Goal: Task Accomplishment & Management: Complete application form

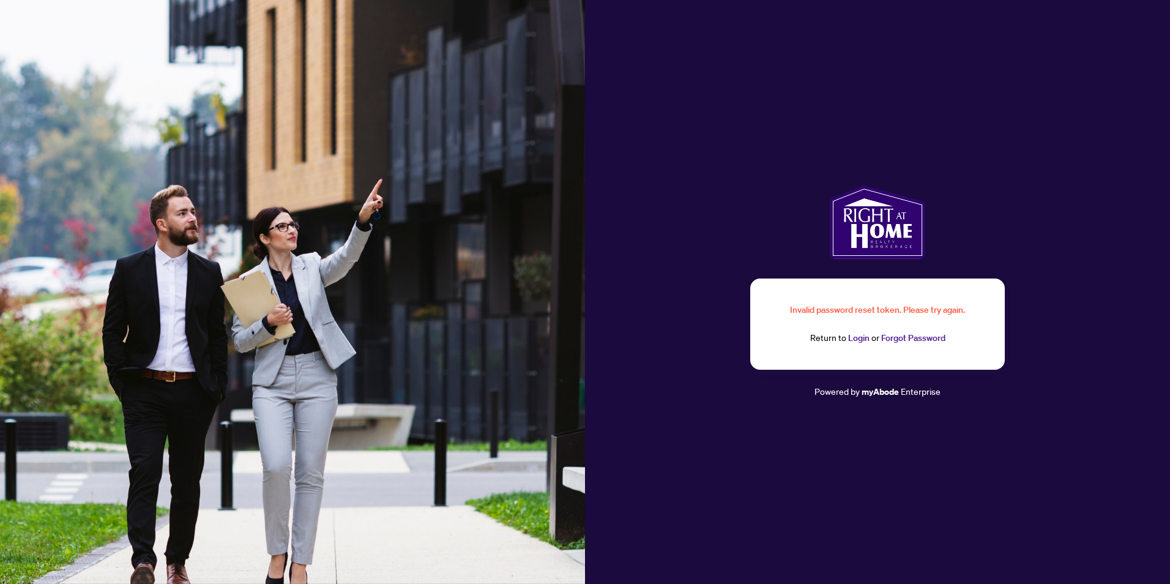
click at [900, 339] on link "Forgot Password" at bounding box center [913, 337] width 64 height 11
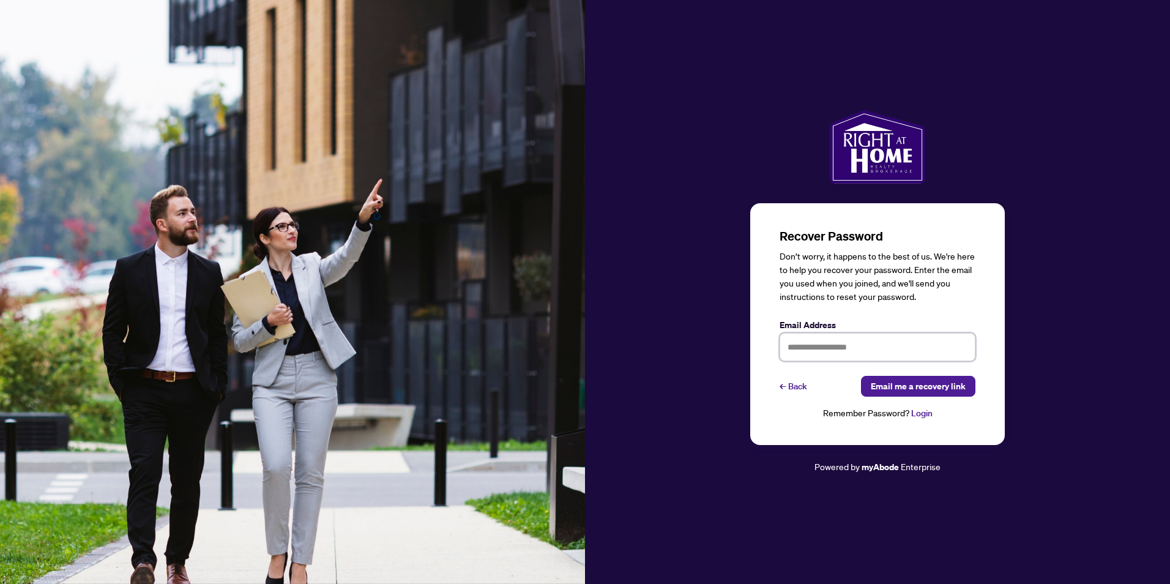
click at [850, 349] on input "text" at bounding box center [878, 347] width 196 height 28
type input "**********"
click at [924, 386] on span "Email me a recovery link" at bounding box center [918, 386] width 95 height 20
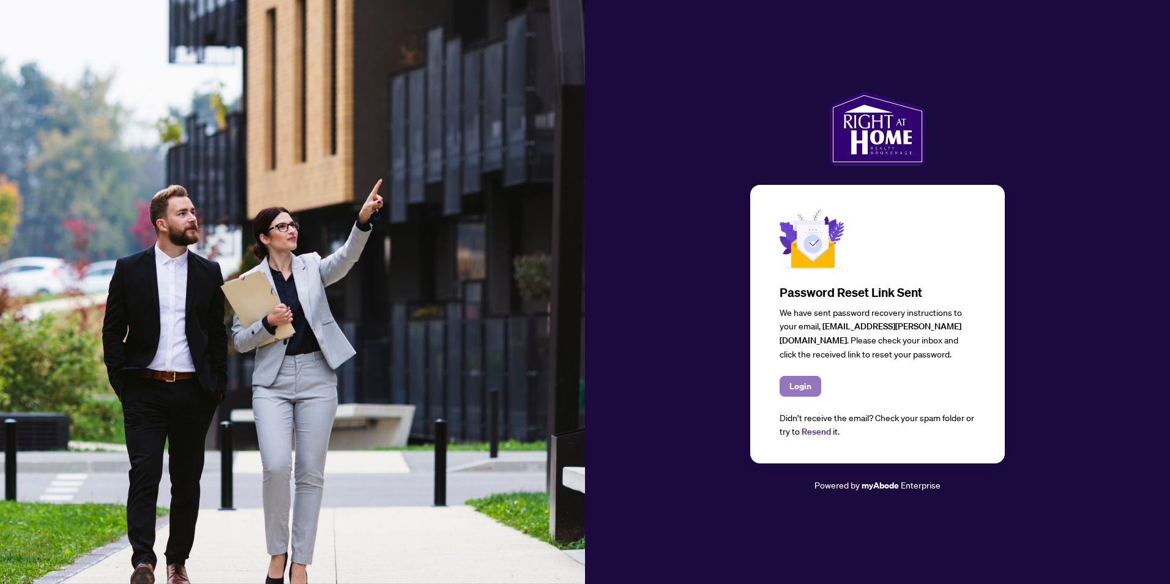
click at [804, 384] on span "Login" at bounding box center [801, 386] width 22 height 20
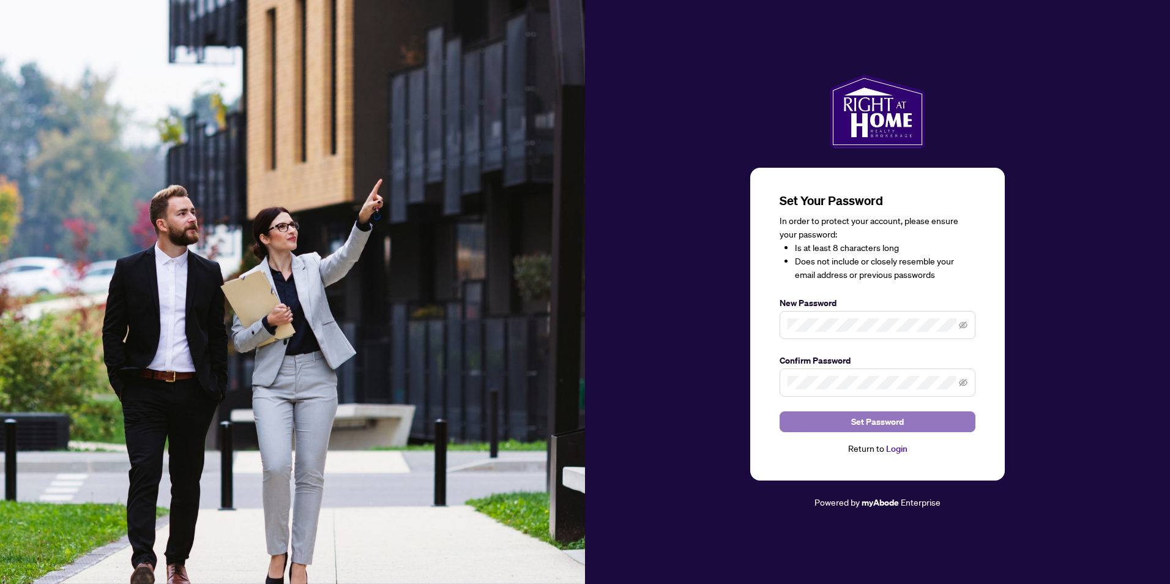
click at [877, 418] on span "Set Password" at bounding box center [877, 422] width 53 height 20
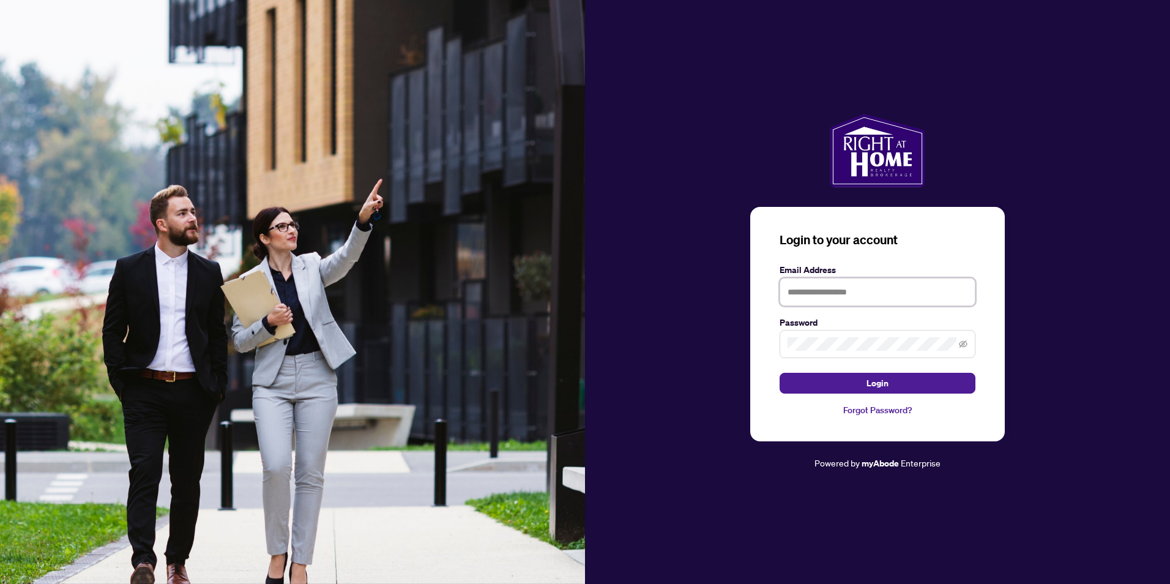
click at [850, 287] on input "text" at bounding box center [878, 292] width 196 height 28
type input "**********"
click at [884, 382] on span "Login" at bounding box center [878, 383] width 22 height 20
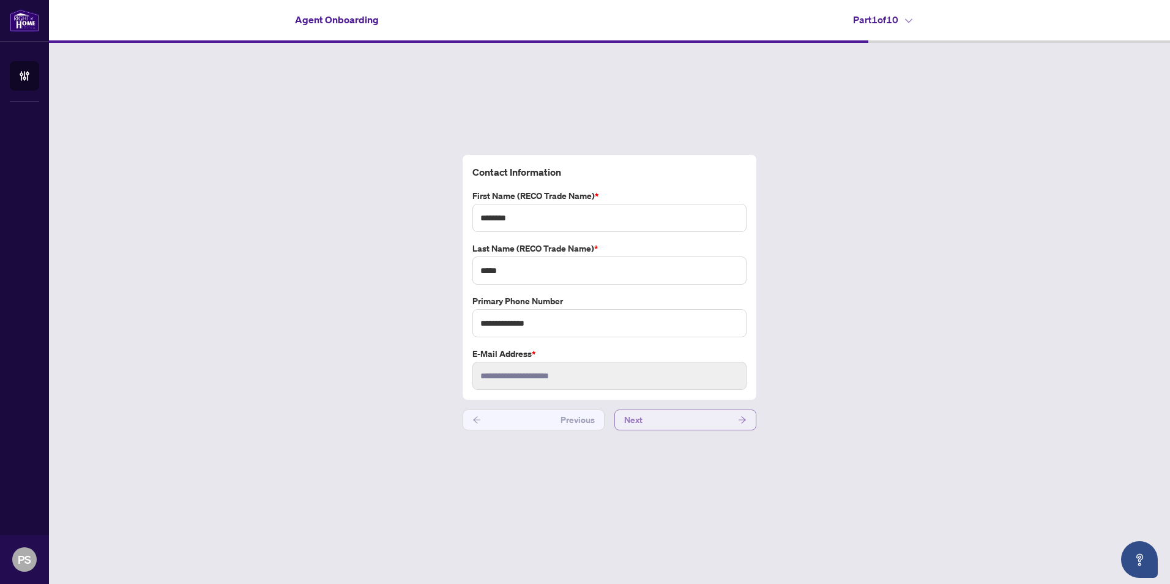
click at [642, 423] on span "Next" at bounding box center [633, 420] width 18 height 20
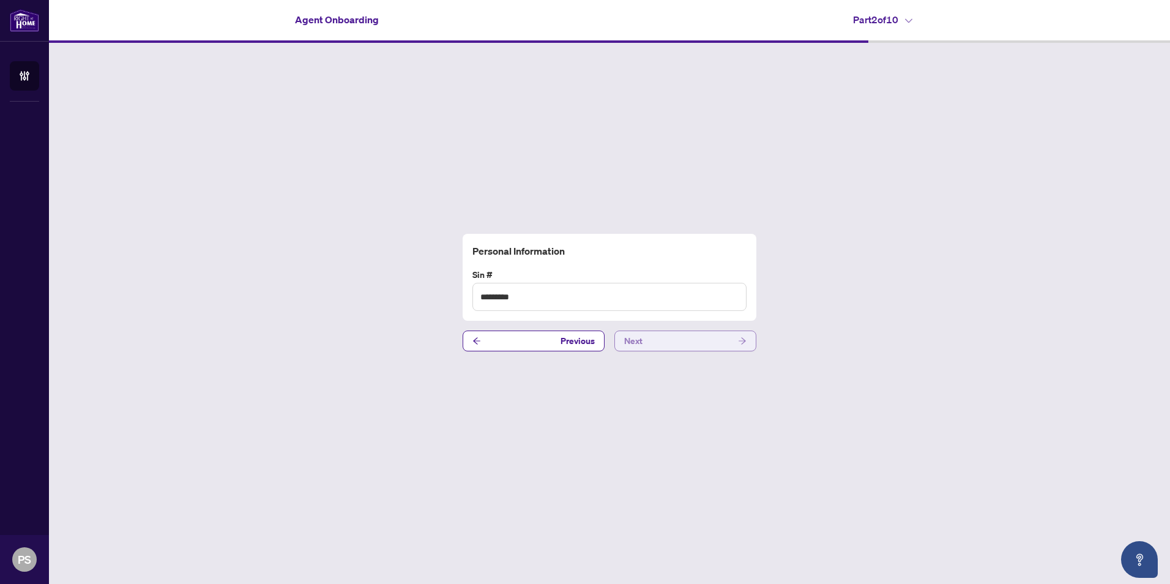
click at [659, 345] on button "Next" at bounding box center [686, 341] width 142 height 21
click at [659, 343] on button "Next" at bounding box center [686, 341] width 142 height 21
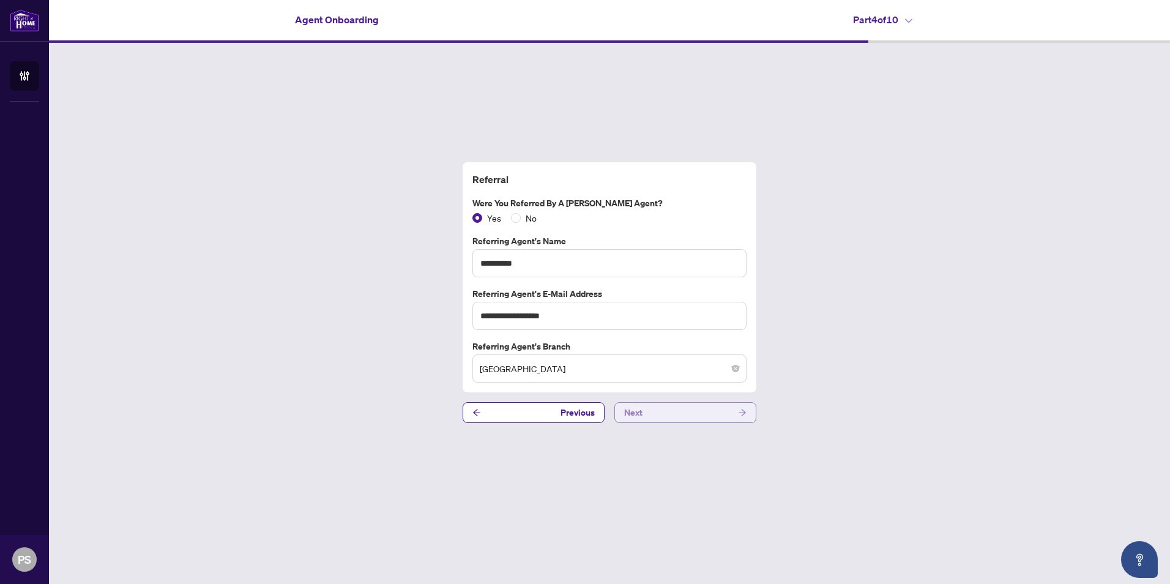
click at [662, 417] on button "Next" at bounding box center [686, 412] width 142 height 21
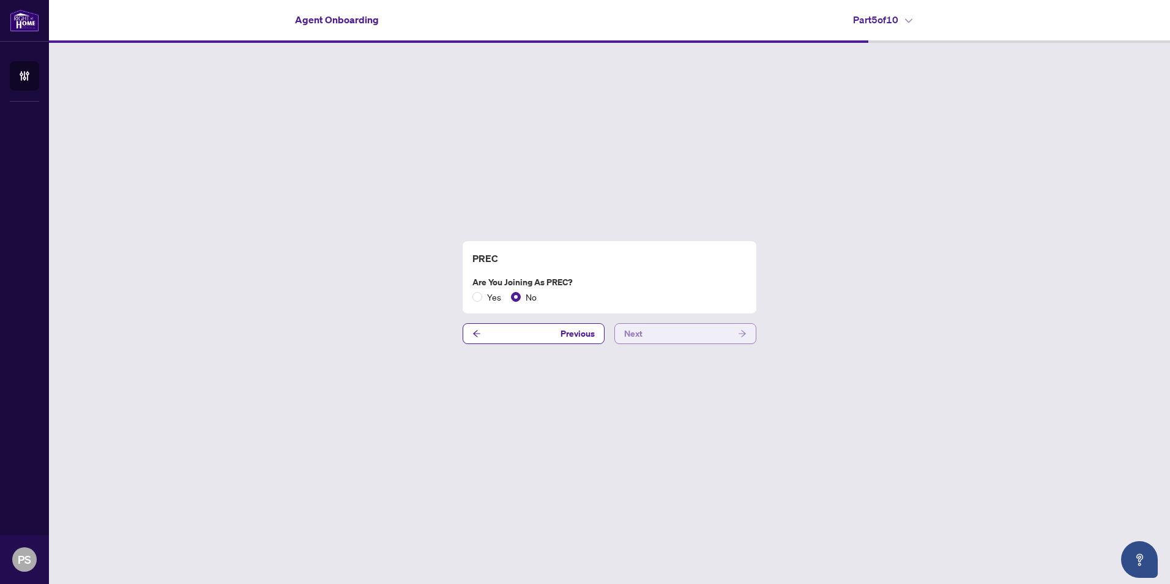
click at [669, 335] on button "Next" at bounding box center [686, 333] width 142 height 21
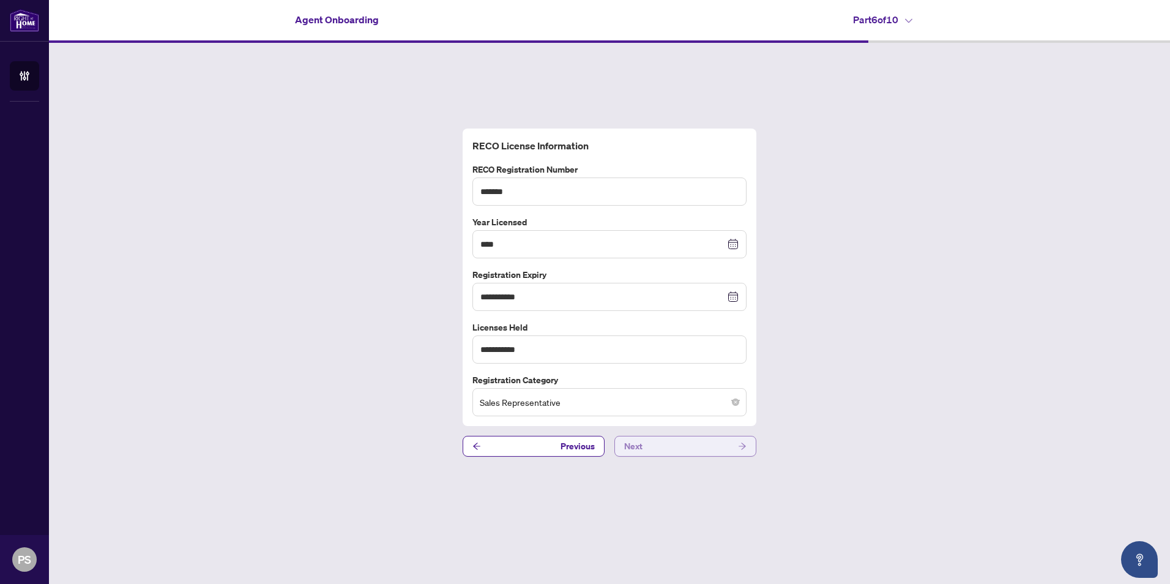
click at [660, 454] on button "Next" at bounding box center [686, 446] width 142 height 21
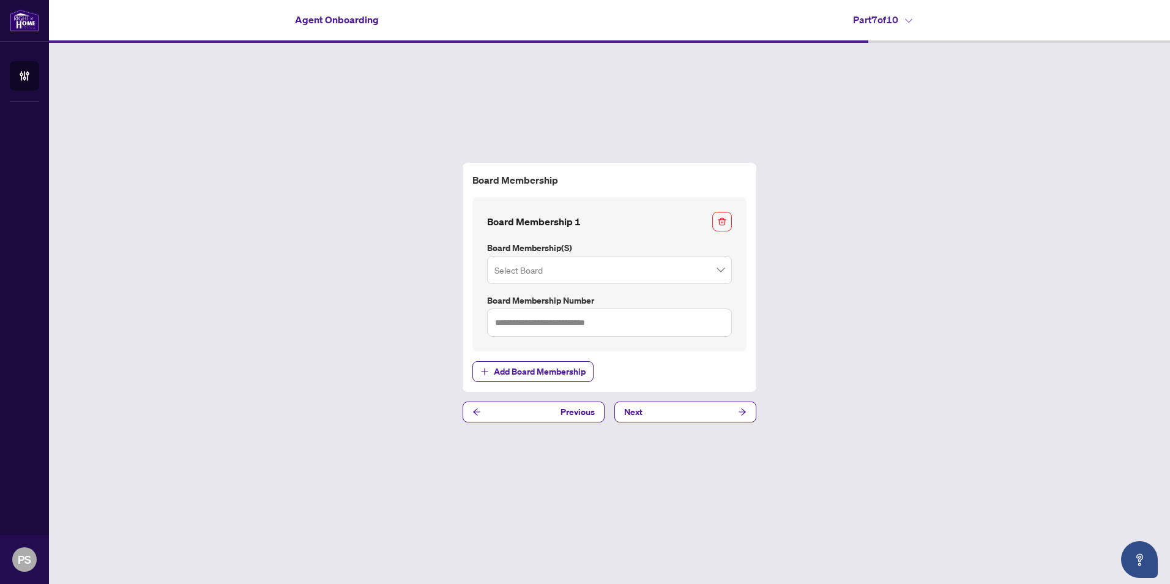
click at [715, 276] on span at bounding box center [610, 269] width 230 height 23
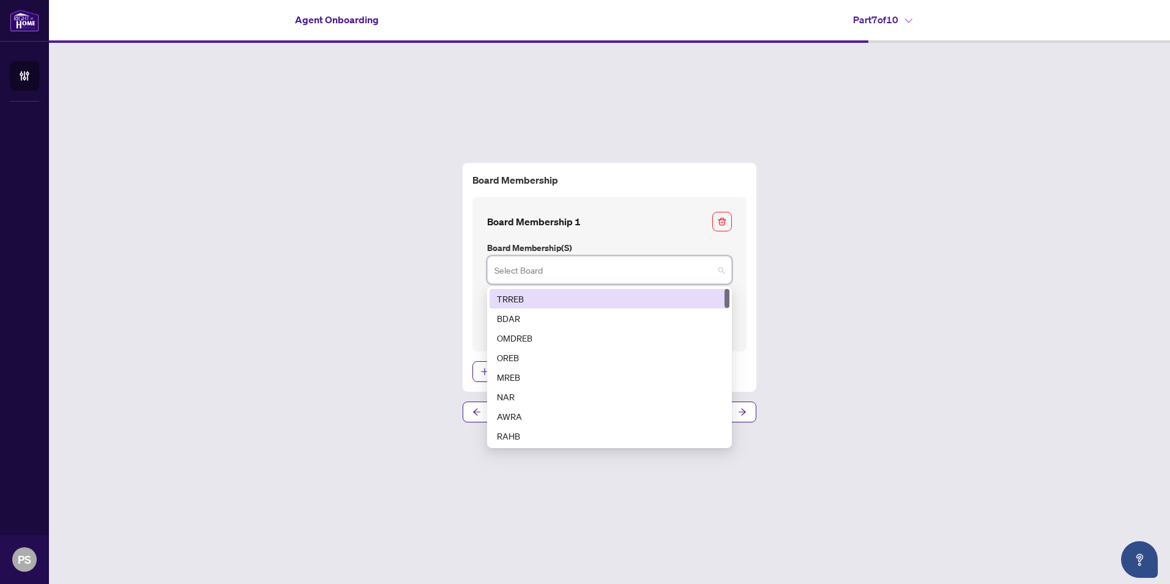
click at [630, 297] on div "TRREB" at bounding box center [609, 298] width 225 height 13
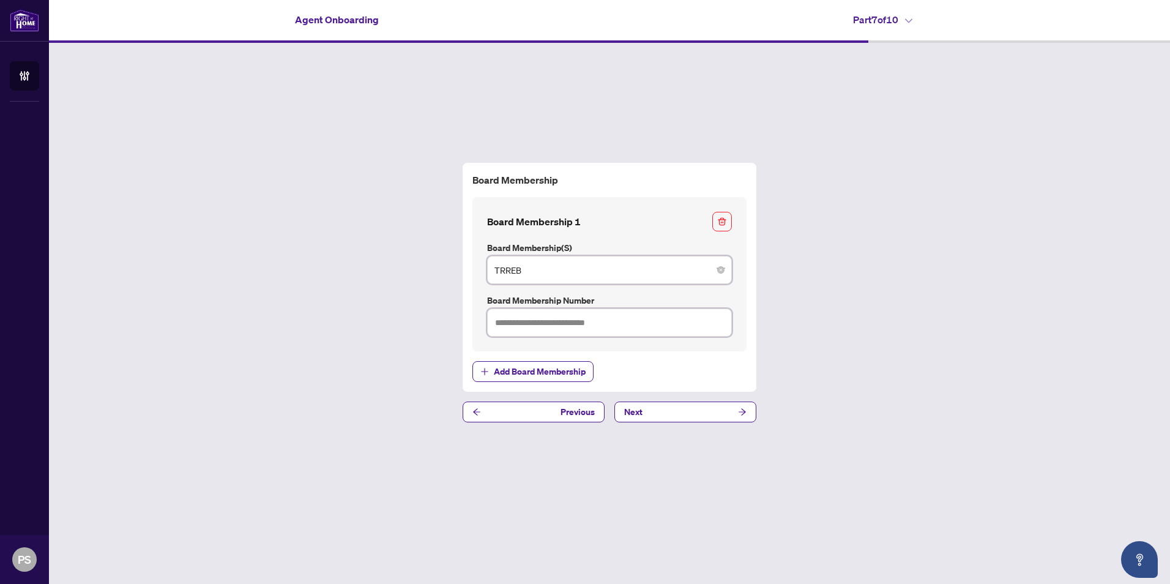
click at [637, 318] on input "text" at bounding box center [609, 322] width 245 height 28
click at [720, 272] on span at bounding box center [610, 269] width 230 height 23
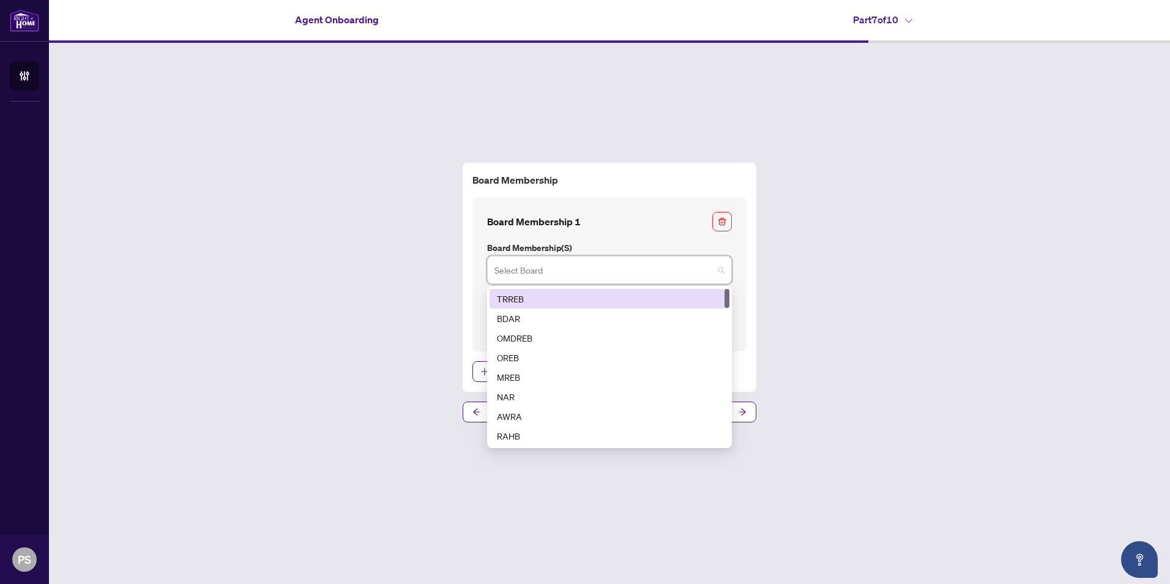
click at [592, 297] on div "TRREB" at bounding box center [609, 298] width 225 height 13
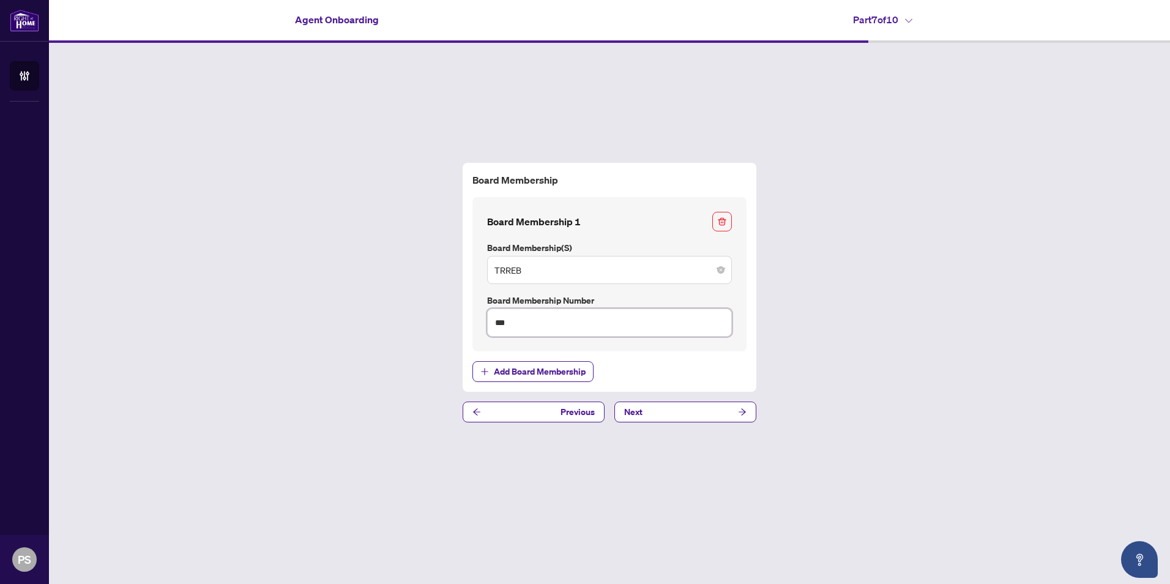
click at [532, 323] on input "***" at bounding box center [609, 322] width 245 height 28
type input "*"
type input "*******"
click at [646, 405] on button "Next" at bounding box center [686, 412] width 142 height 21
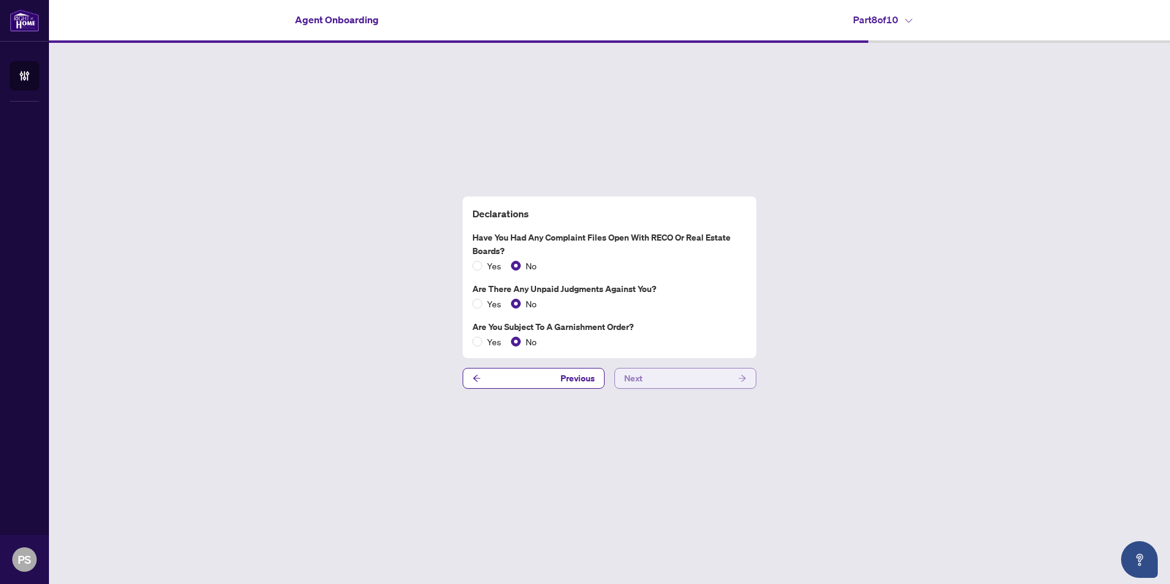
click at [659, 384] on button "Next" at bounding box center [686, 378] width 142 height 21
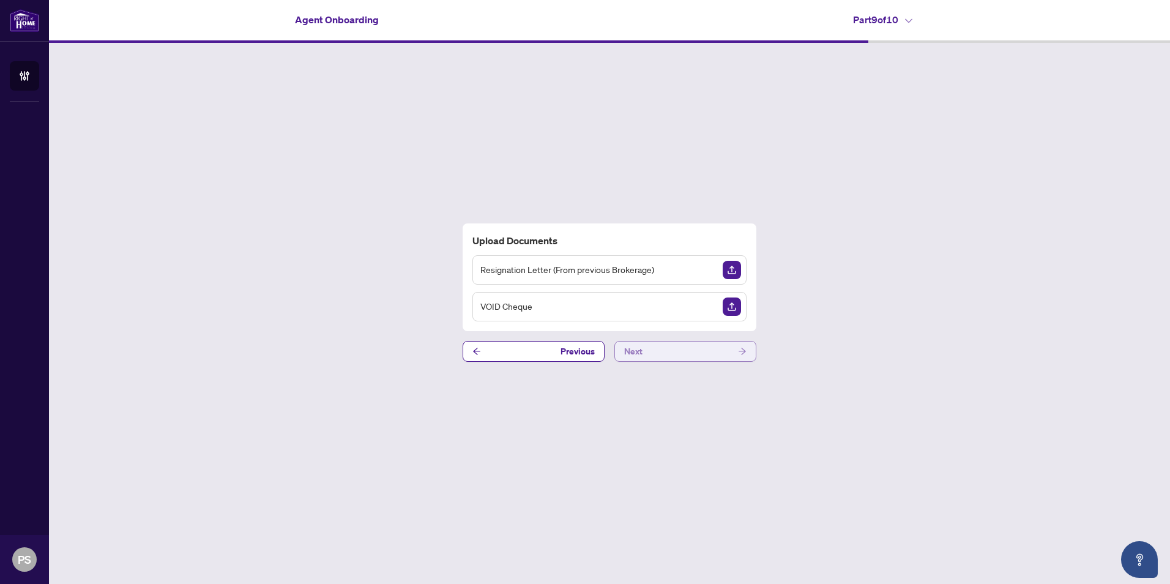
click at [638, 353] on span "Next" at bounding box center [633, 352] width 18 height 20
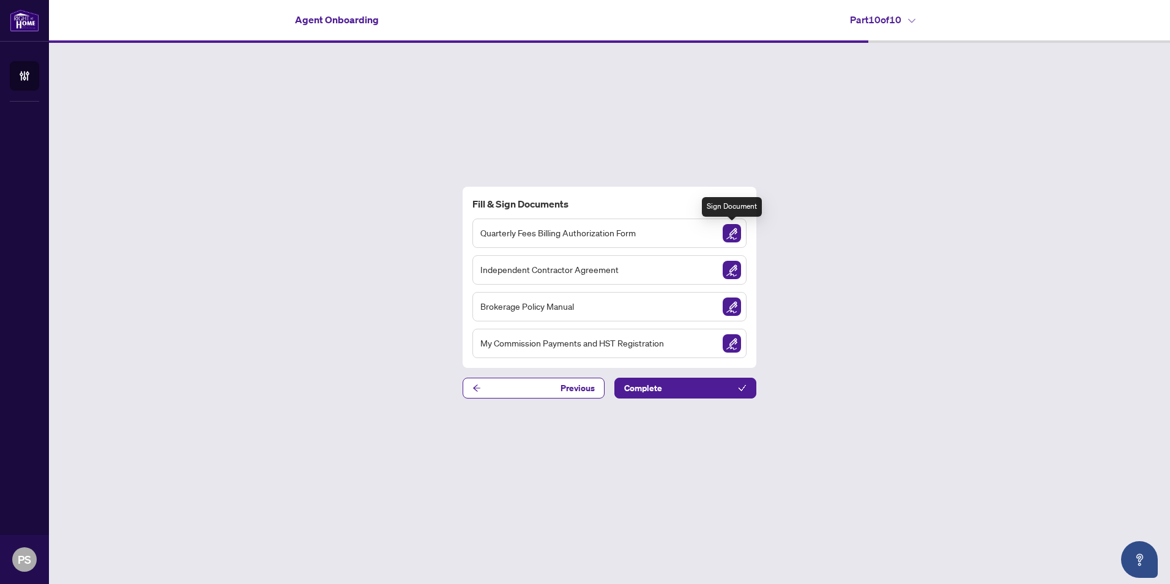
click at [727, 234] on img "Sign Document" at bounding box center [732, 233] width 18 height 18
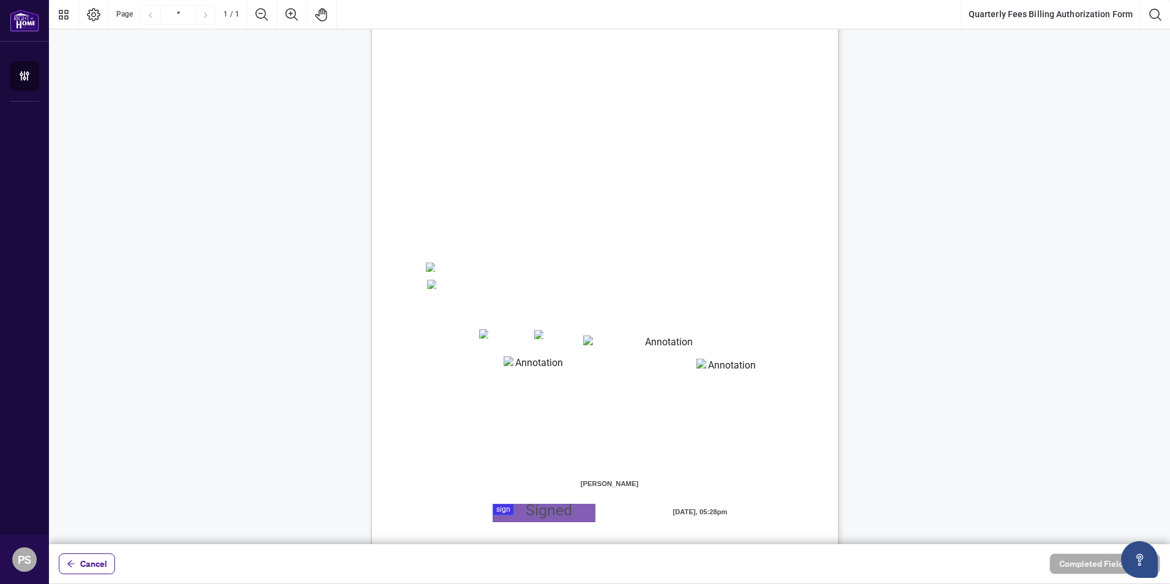
scroll to position [116, 0]
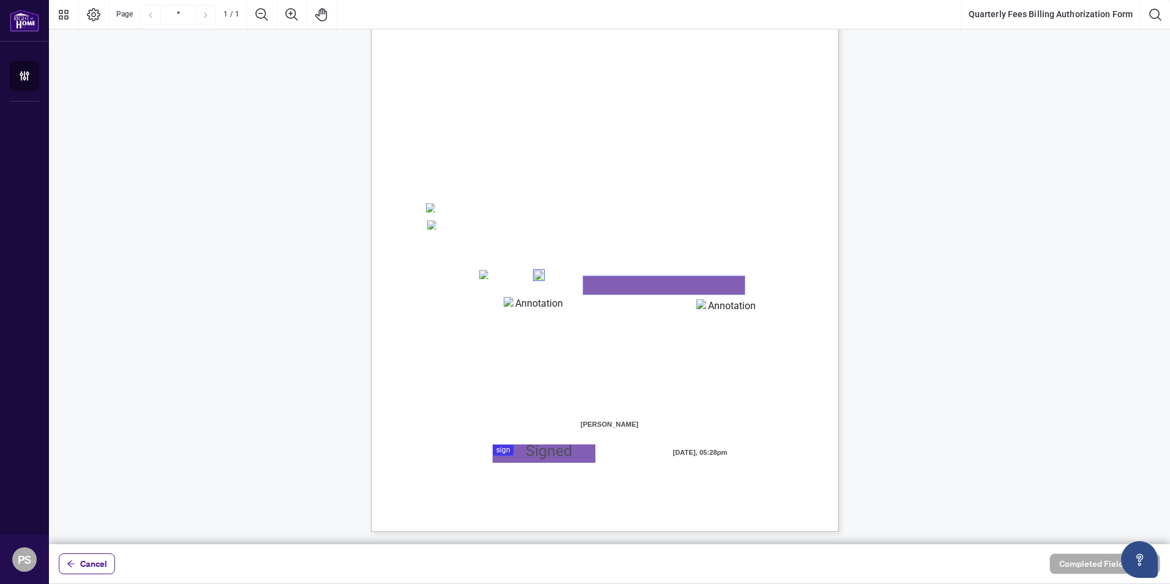
click at [622, 291] on textarea "01K5S3AT9P59P8JRTQ42HY6Q43" at bounding box center [664, 285] width 162 height 18
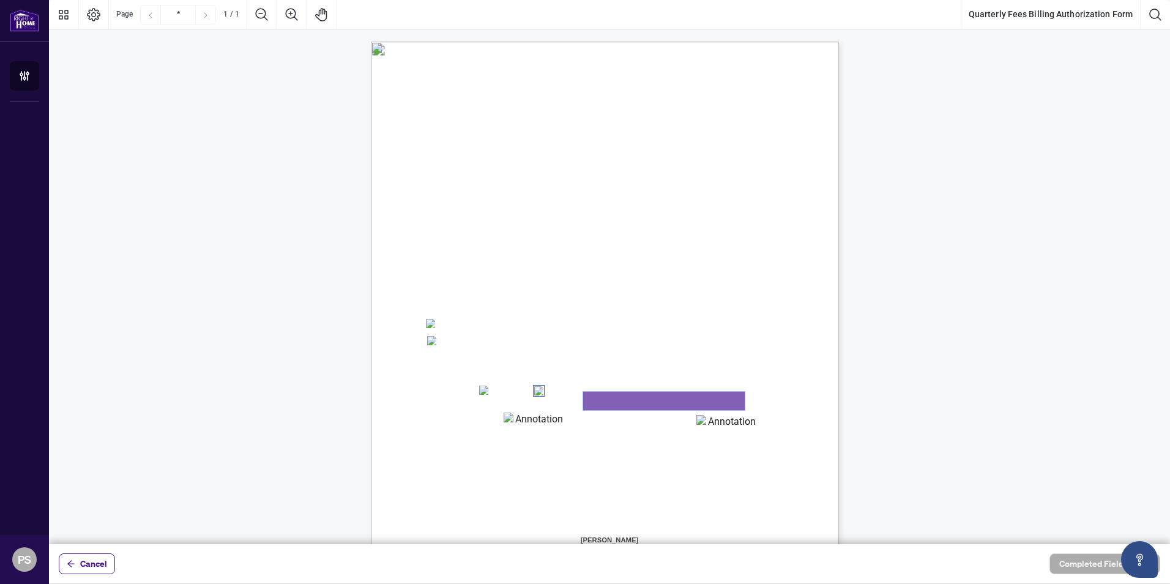
scroll to position [61, 0]
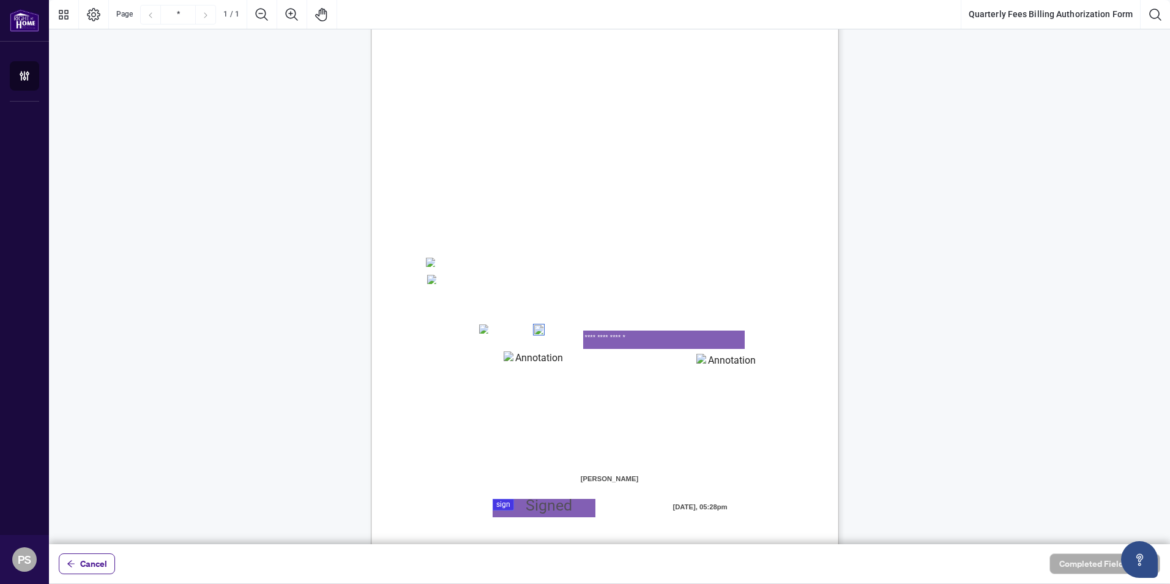
type textarea "**********"
click at [514, 355] on textarea "01K5S3AY2EPPQ8MPM6MAV0HBFS" at bounding box center [534, 360] width 61 height 18
type textarea "*******"
click at [709, 361] on textarea "01K5S3B04FFTQHCE53HGMGQK9Q" at bounding box center [727, 363] width 61 height 18
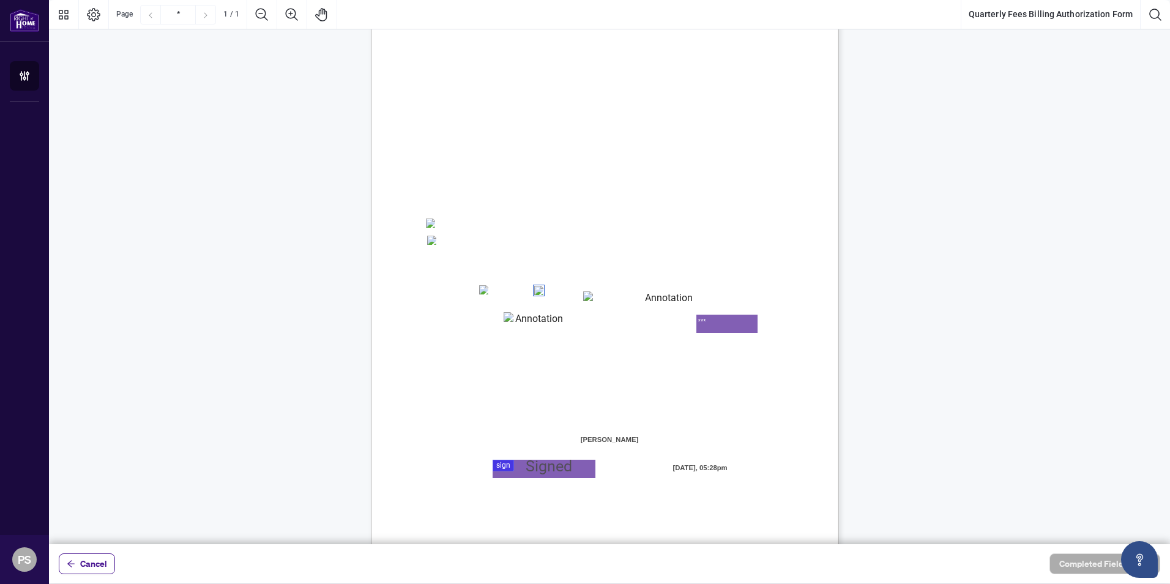
scroll to position [116, 0]
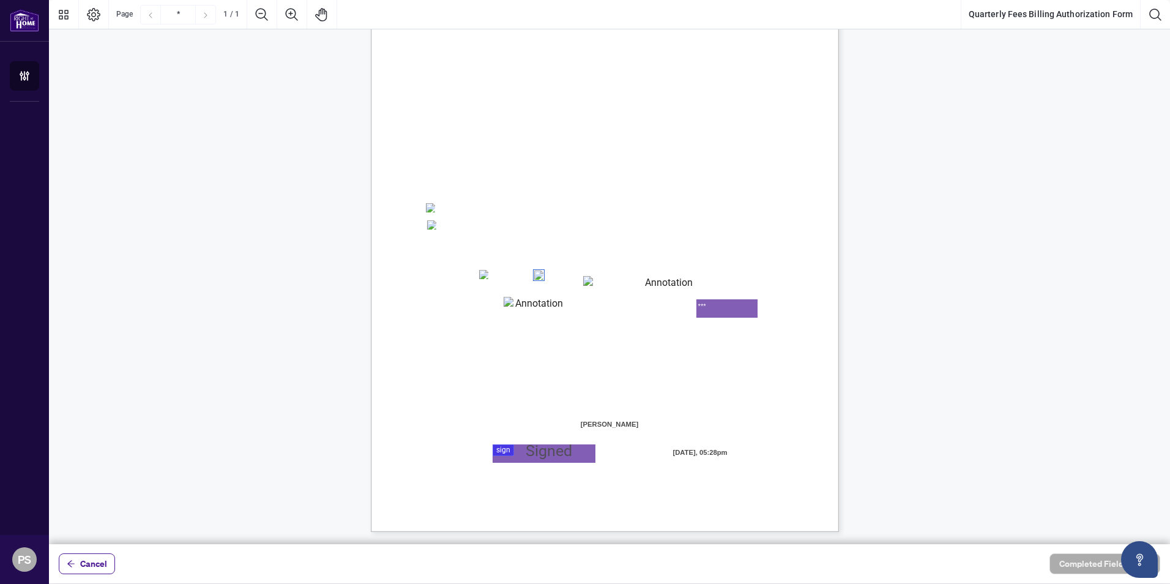
type textarea "***"
click at [514, 444] on div at bounding box center [609, 272] width 1121 height 544
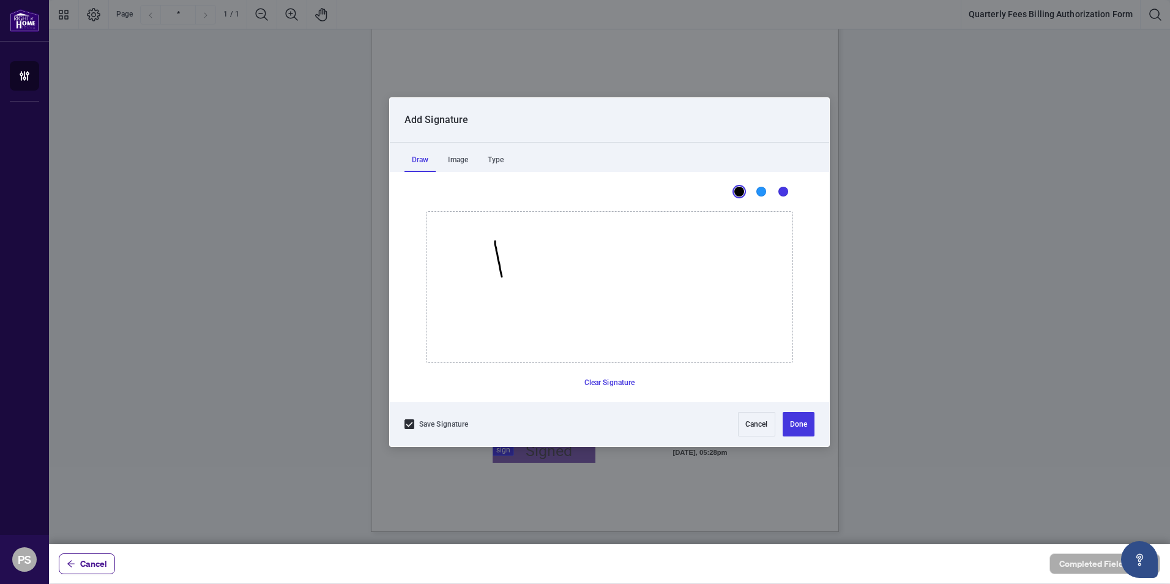
drag, startPoint x: 496, startPoint y: 247, endPoint x: 506, endPoint y: 310, distance: 64.5
click at [506, 310] on icon "Drawing canvas" at bounding box center [610, 287] width 366 height 151
drag, startPoint x: 495, startPoint y: 242, endPoint x: 504, endPoint y: 286, distance: 44.3
drag, startPoint x: 518, startPoint y: 310, endPoint x: 539, endPoint y: 307, distance: 21.0
click at [539, 307] on icon "Drawing canvas" at bounding box center [610, 287] width 366 height 151
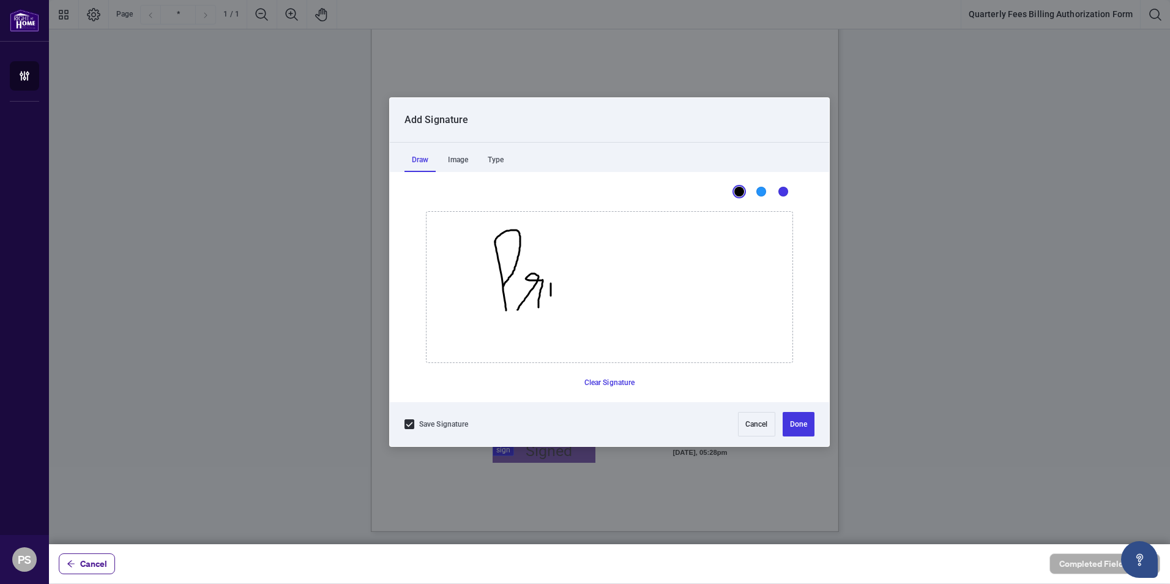
drag, startPoint x: 551, startPoint y: 283, endPoint x: 551, endPoint y: 302, distance: 19.0
click at [551, 302] on icon "Drawing canvas" at bounding box center [610, 287] width 366 height 151
click at [553, 246] on icon "Drawing canvas" at bounding box center [610, 287] width 366 height 151
drag, startPoint x: 562, startPoint y: 275, endPoint x: 580, endPoint y: 368, distance: 95.3
click at [581, 362] on icon "Drawing canvas" at bounding box center [610, 287] width 366 height 151
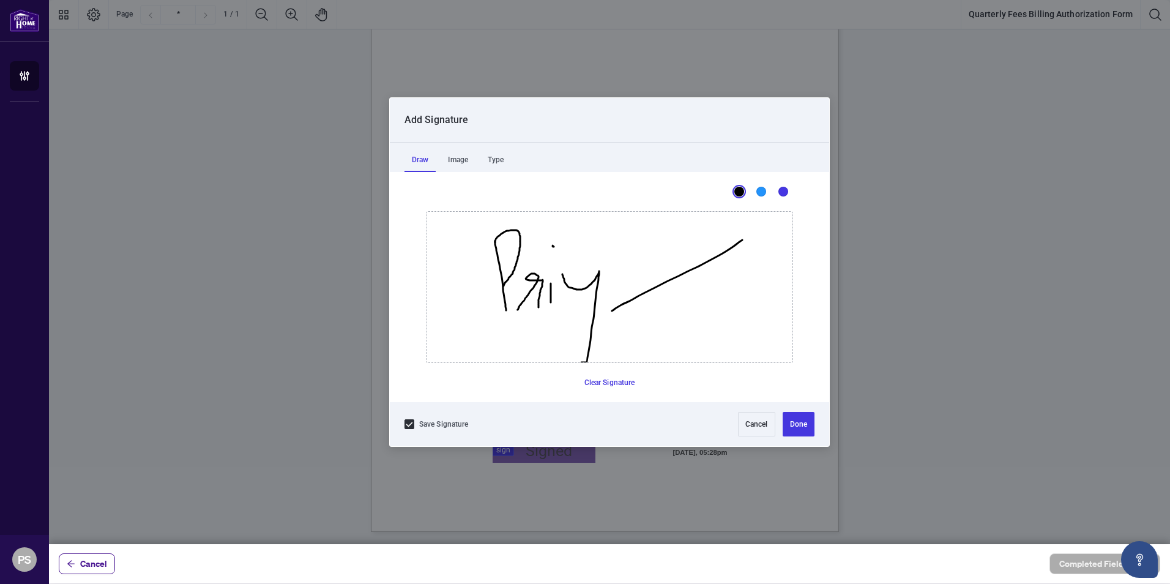
drag, startPoint x: 612, startPoint y: 311, endPoint x: 746, endPoint y: 236, distance: 153.2
click at [746, 236] on icon "Drawing canvas" at bounding box center [610, 287] width 366 height 151
drag, startPoint x: 742, startPoint y: 226, endPoint x: 742, endPoint y: 255, distance: 28.8
click at [742, 255] on icon "Drawing canvas" at bounding box center [610, 287] width 366 height 151
drag, startPoint x: 745, startPoint y: 245, endPoint x: 752, endPoint y: 238, distance: 9.5
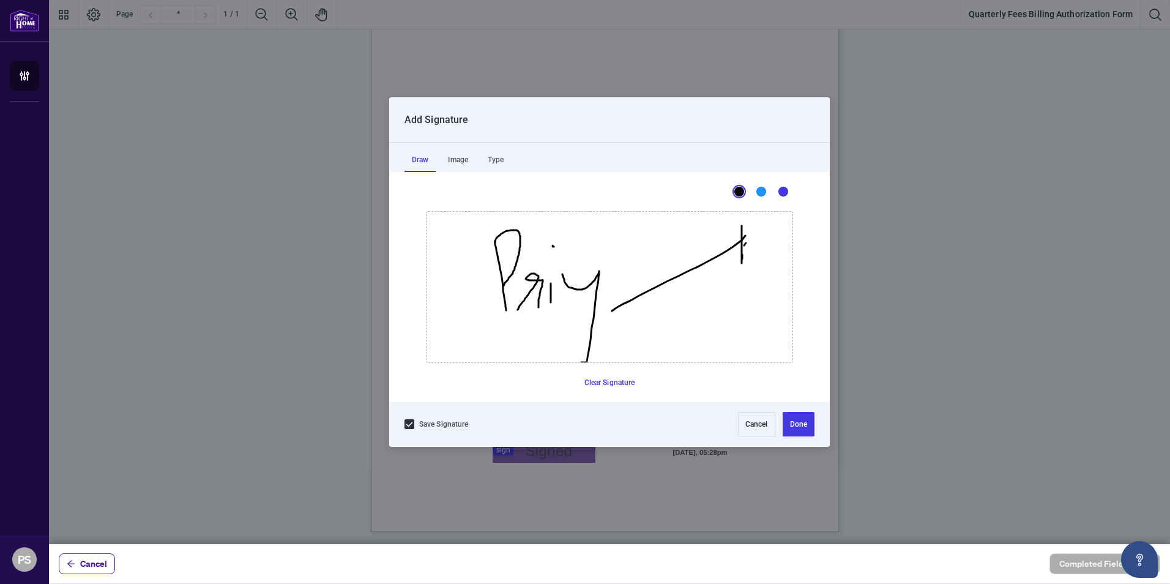
click at [752, 238] on icon "Drawing canvas" at bounding box center [610, 287] width 366 height 151
drag, startPoint x: 745, startPoint y: 248, endPoint x: 756, endPoint y: 253, distance: 12.3
click at [756, 253] on icon "Drawing canvas" at bounding box center [610, 287] width 366 height 151
drag, startPoint x: 772, startPoint y: 236, endPoint x: 777, endPoint y: 253, distance: 18.4
click at [777, 253] on icon "Drawing canvas" at bounding box center [610, 287] width 366 height 151
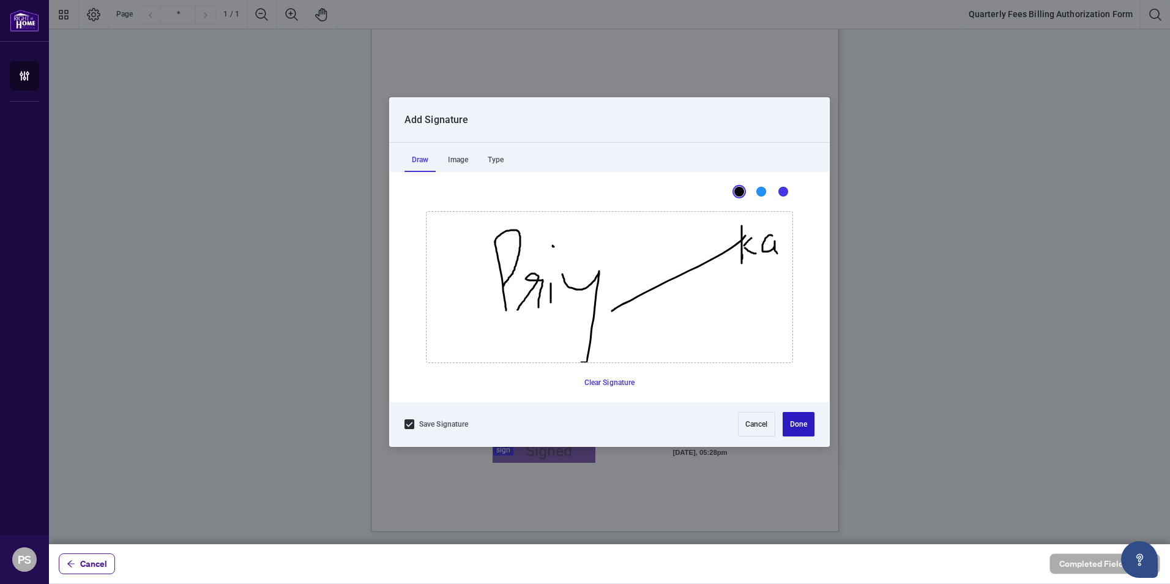
click at [791, 429] on button "Done" at bounding box center [799, 424] width 32 height 24
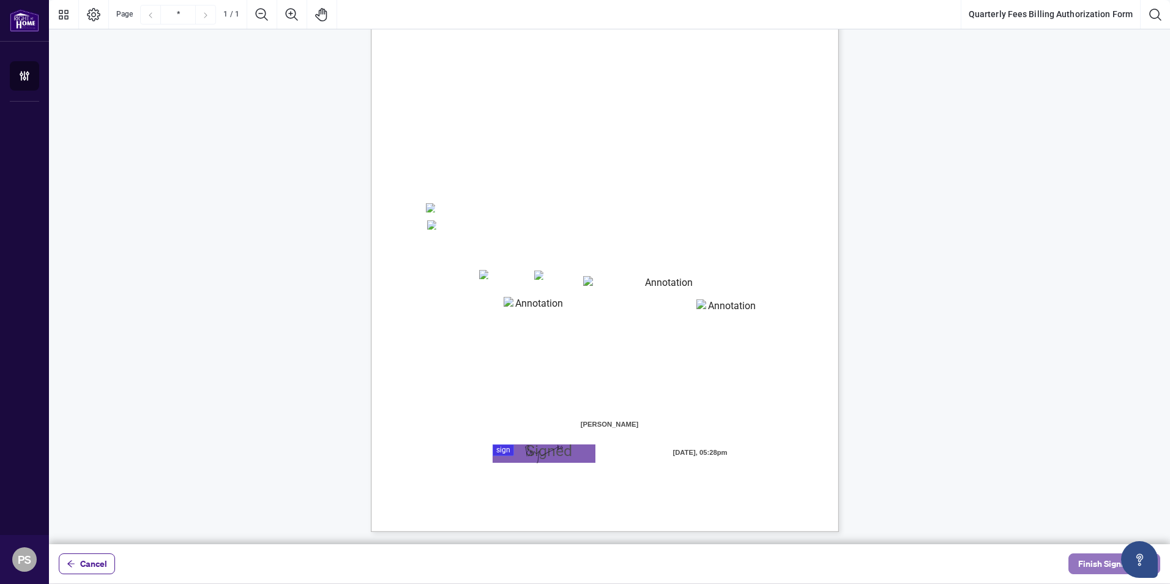
click at [1096, 562] on span "Finish Signing" at bounding box center [1105, 564] width 55 height 20
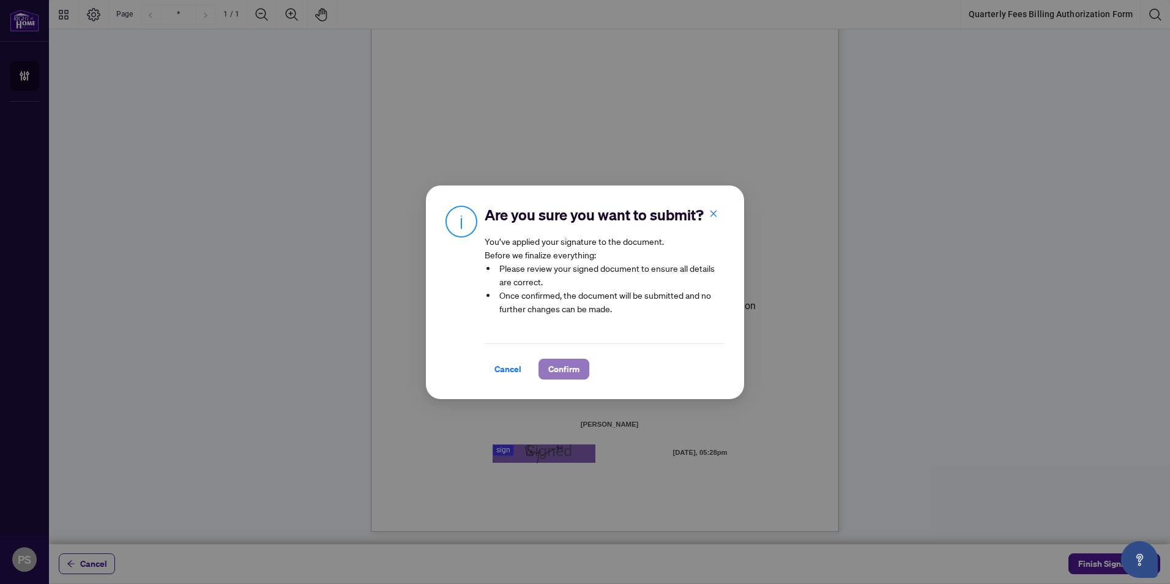
click at [548, 372] on span "Confirm" at bounding box center [563, 369] width 31 height 20
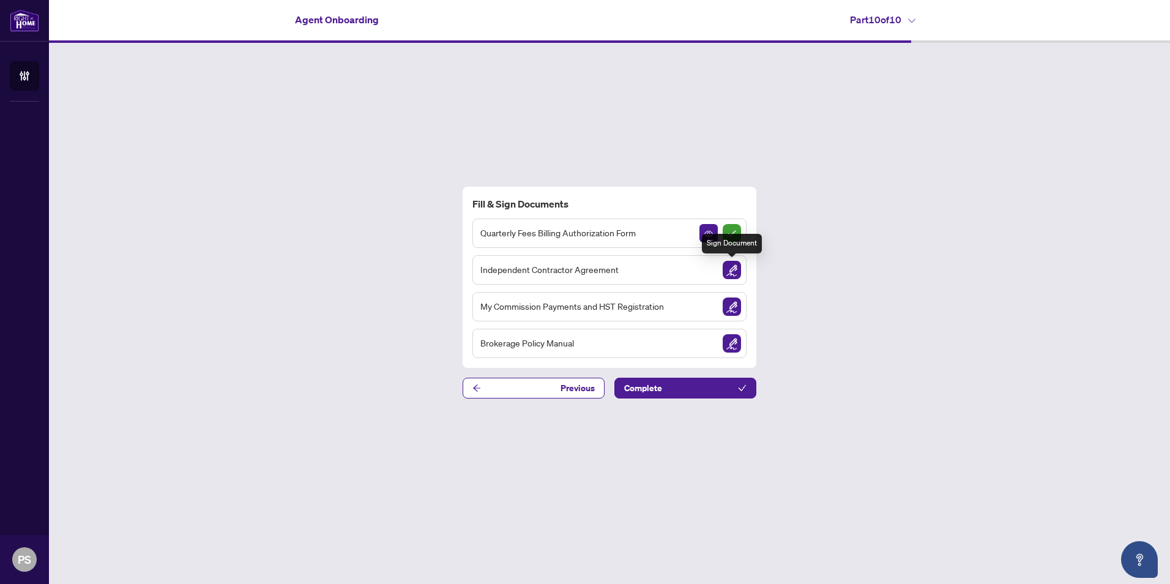
click at [735, 272] on img "Sign Document" at bounding box center [732, 270] width 18 height 18
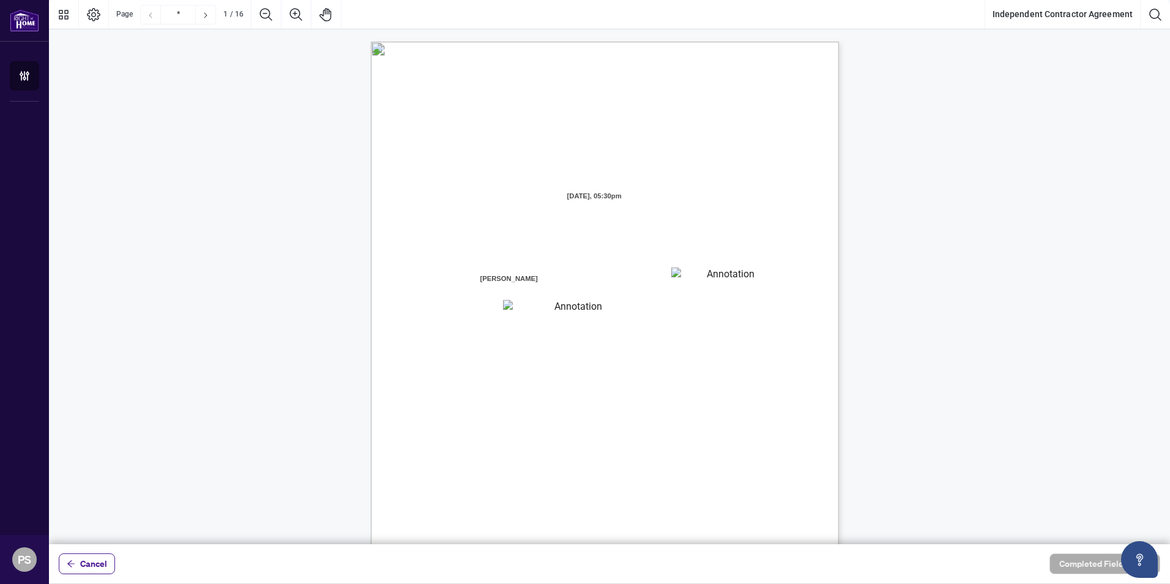
click at [698, 281] on textarea "01K2N7ZVXADQDZS13CP82GTG0Z" at bounding box center [726, 276] width 110 height 18
type textarea "********"
click at [567, 304] on textarea "01K2N800VRNZWEDT7GS4268ZBH" at bounding box center [573, 308] width 141 height 16
type textarea "**********"
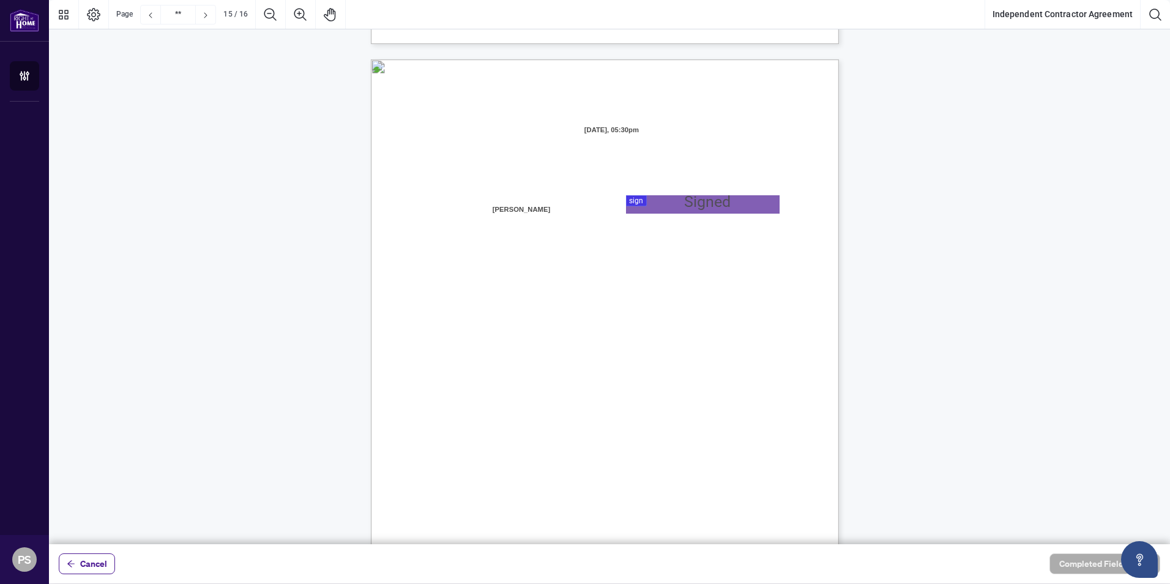
type input "**"
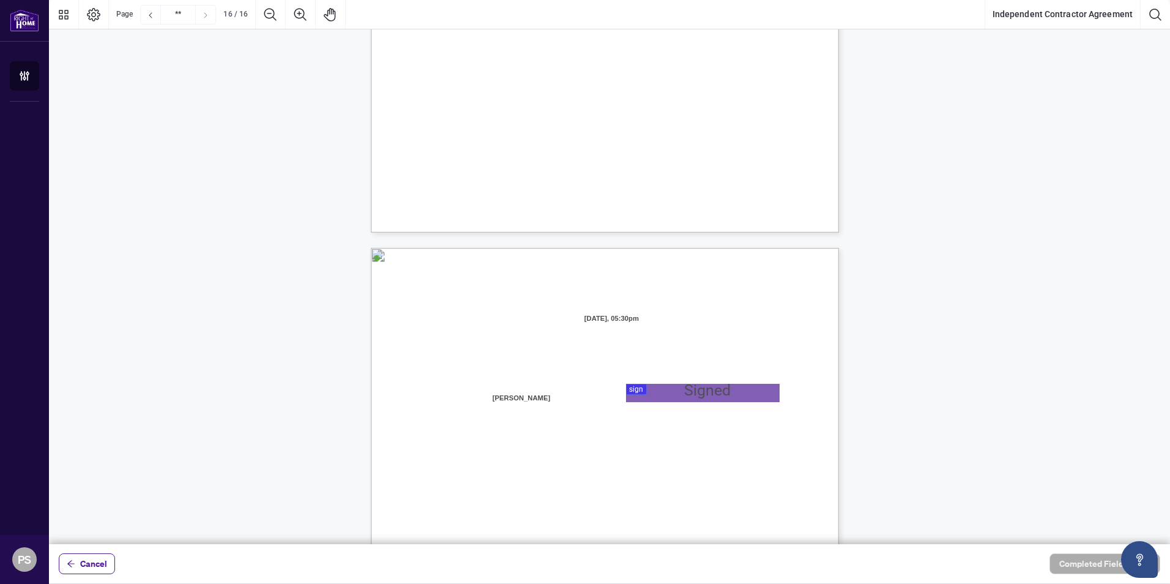
scroll to position [9251, 0]
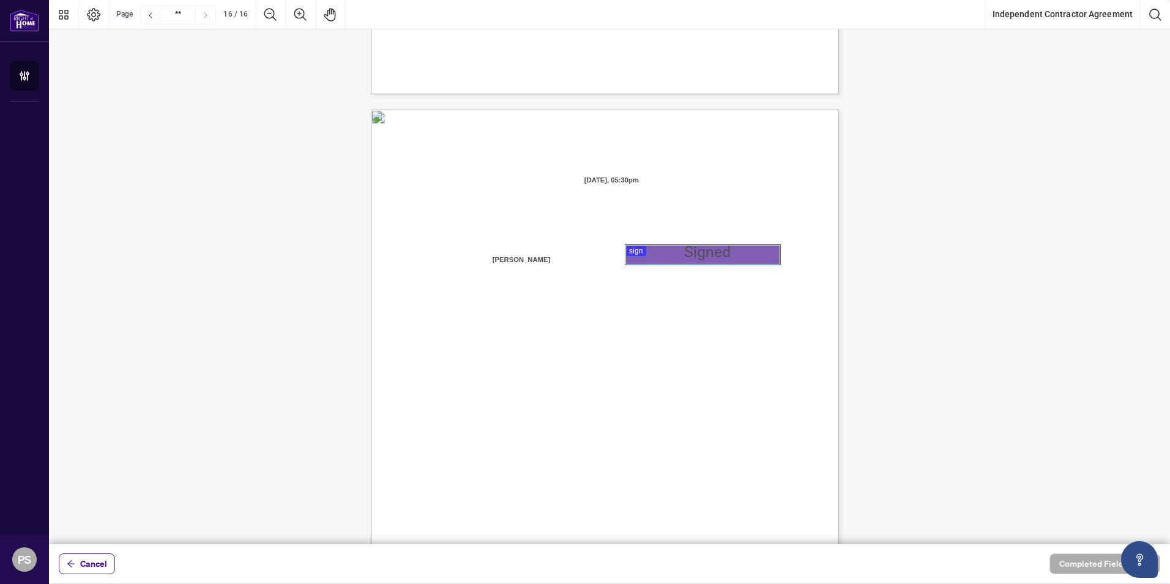
click at [660, 256] on div at bounding box center [609, 272] width 1121 height 544
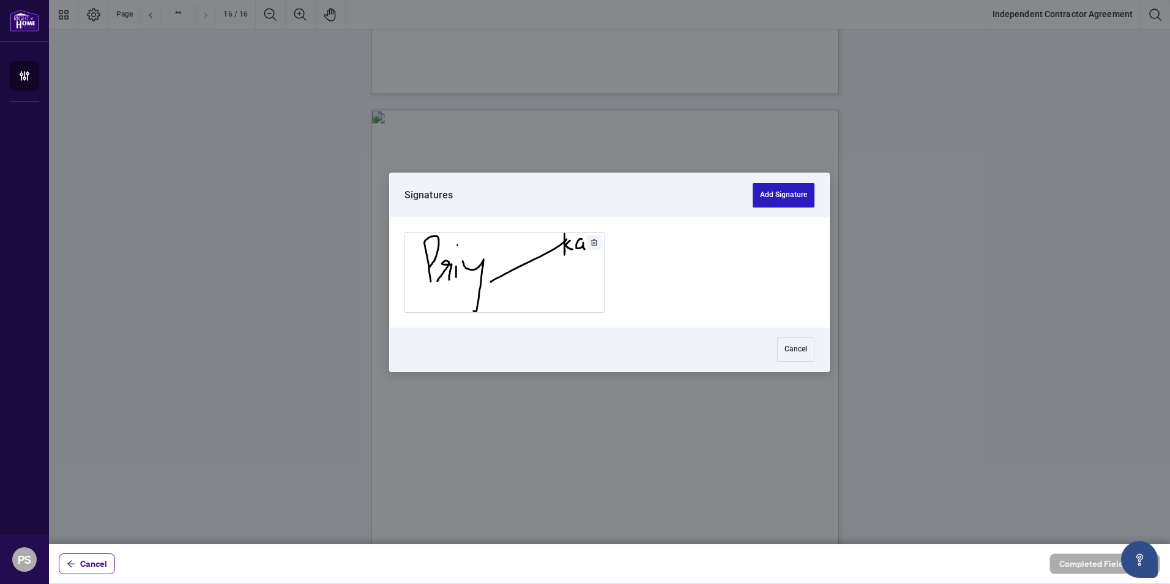
click at [770, 197] on button "Add Signature" at bounding box center [784, 195] width 62 height 24
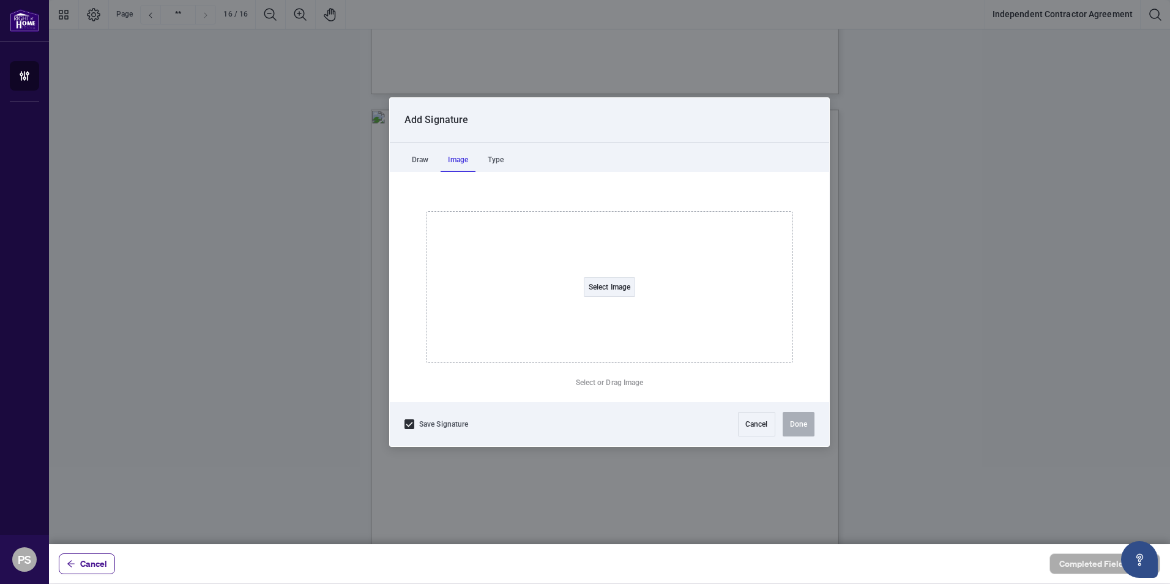
click at [461, 159] on div "Image" at bounding box center [458, 160] width 35 height 24
click at [499, 160] on div "Type" at bounding box center [495, 160] width 31 height 24
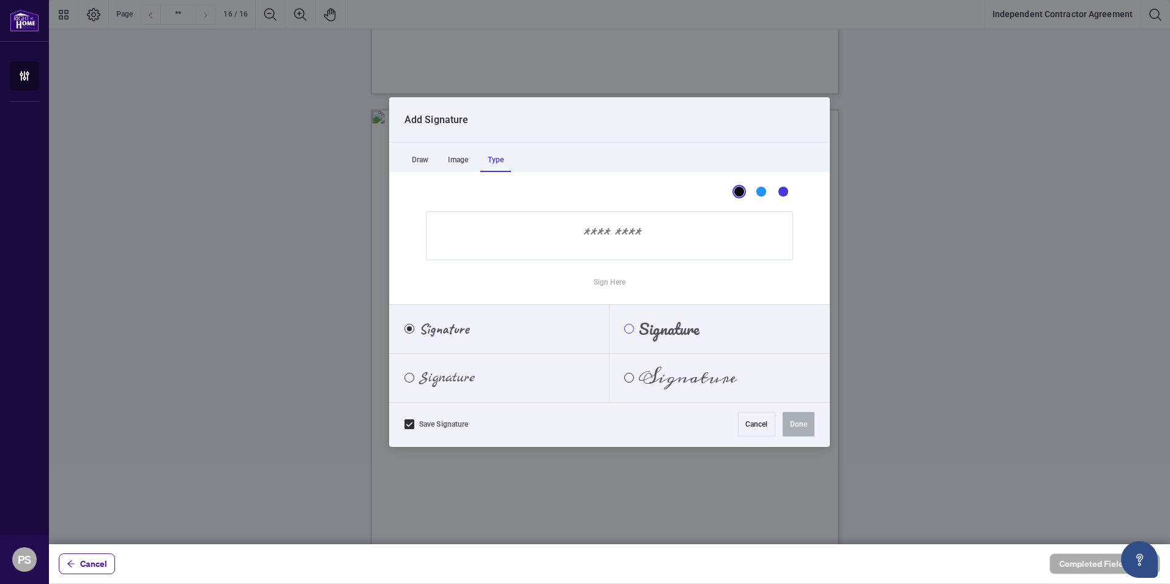
click at [630, 329] on div "Pacifico" at bounding box center [629, 329] width 10 height 10
click at [602, 236] on input "Sign Here" at bounding box center [609, 235] width 367 height 49
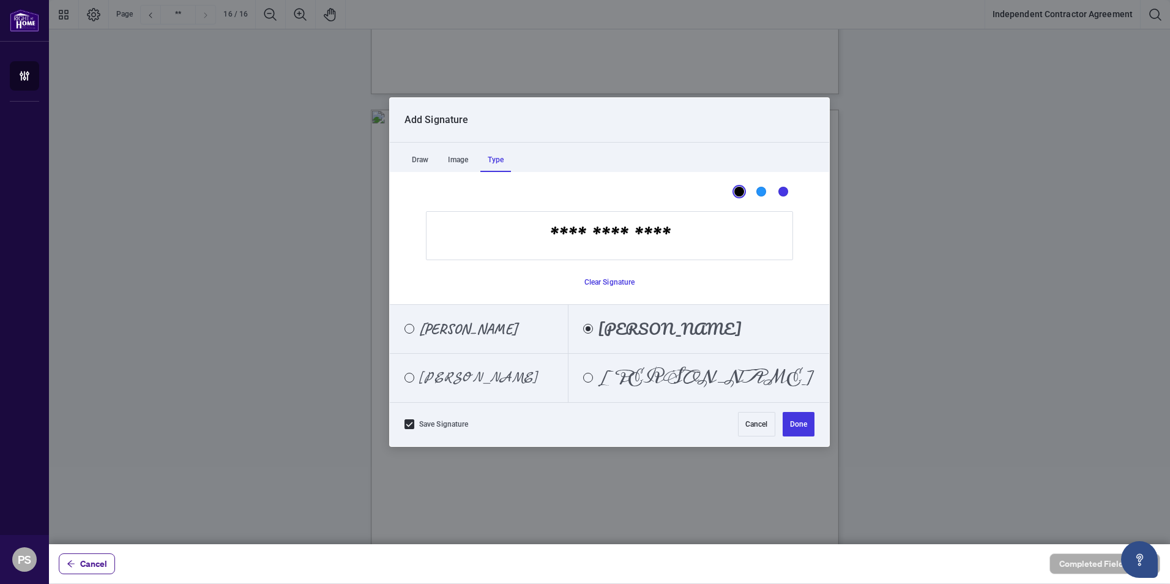
type input "**********"
click at [416, 331] on div "Priyanka Singh" at bounding box center [461, 328] width 142 height 13
click at [411, 330] on div "Caveat" at bounding box center [410, 329] width 10 height 10
click at [795, 425] on button "Done" at bounding box center [799, 424] width 32 height 24
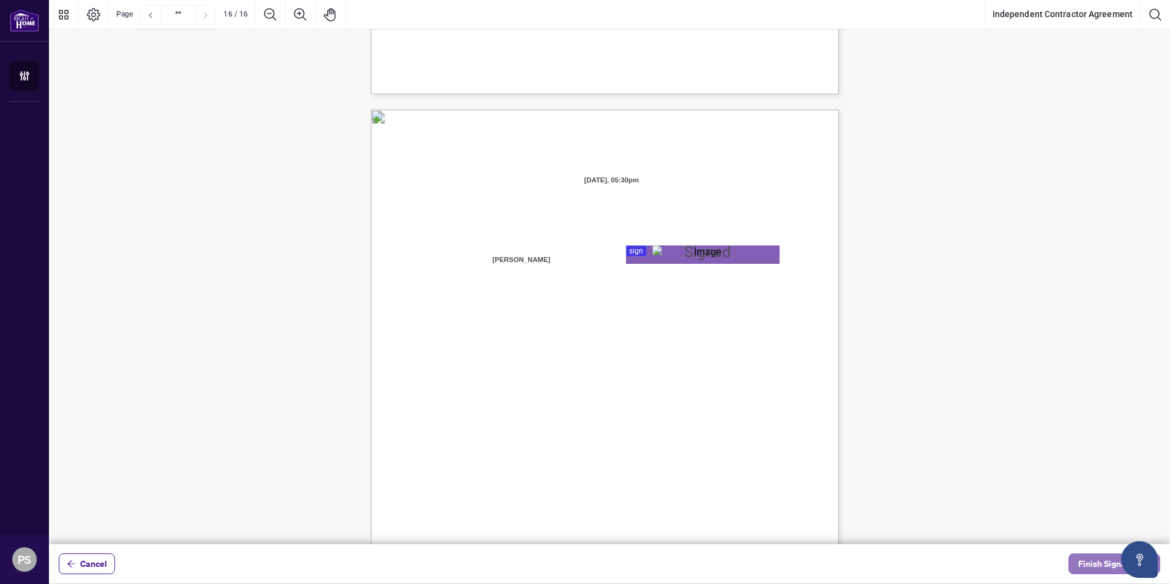
click at [1101, 567] on span "Finish Signing" at bounding box center [1105, 564] width 55 height 20
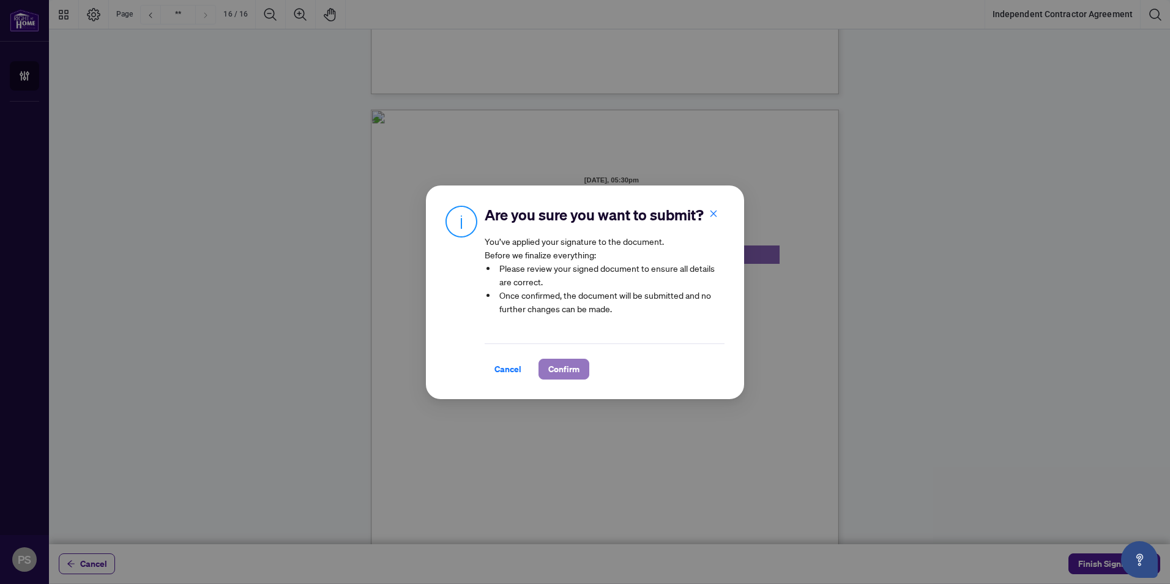
click at [550, 367] on span "Confirm" at bounding box center [563, 369] width 31 height 20
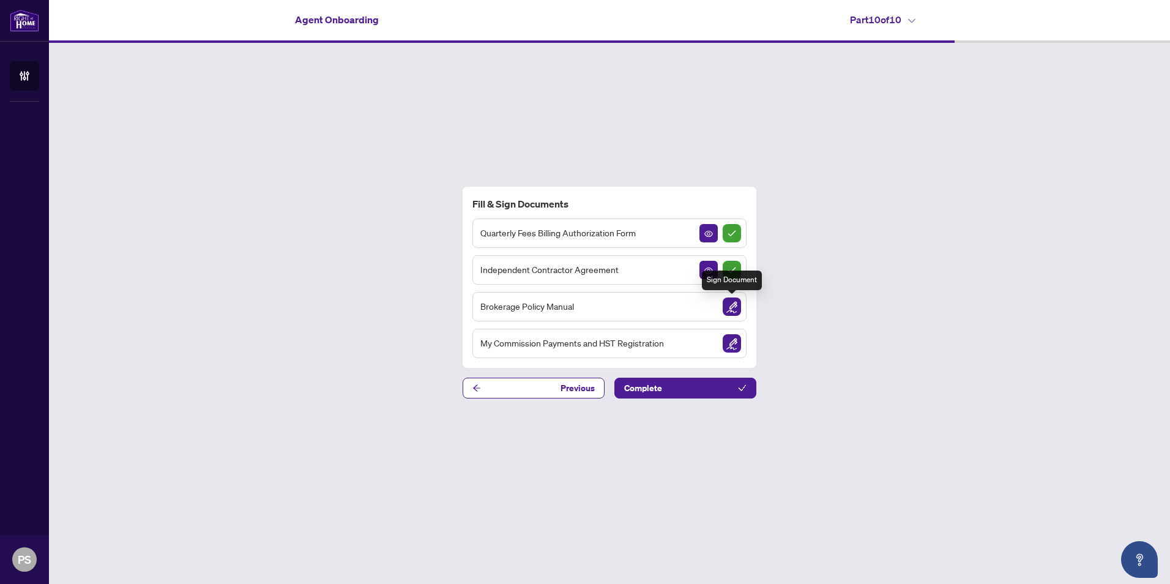
click at [731, 308] on img "Sign Document" at bounding box center [732, 306] width 18 height 18
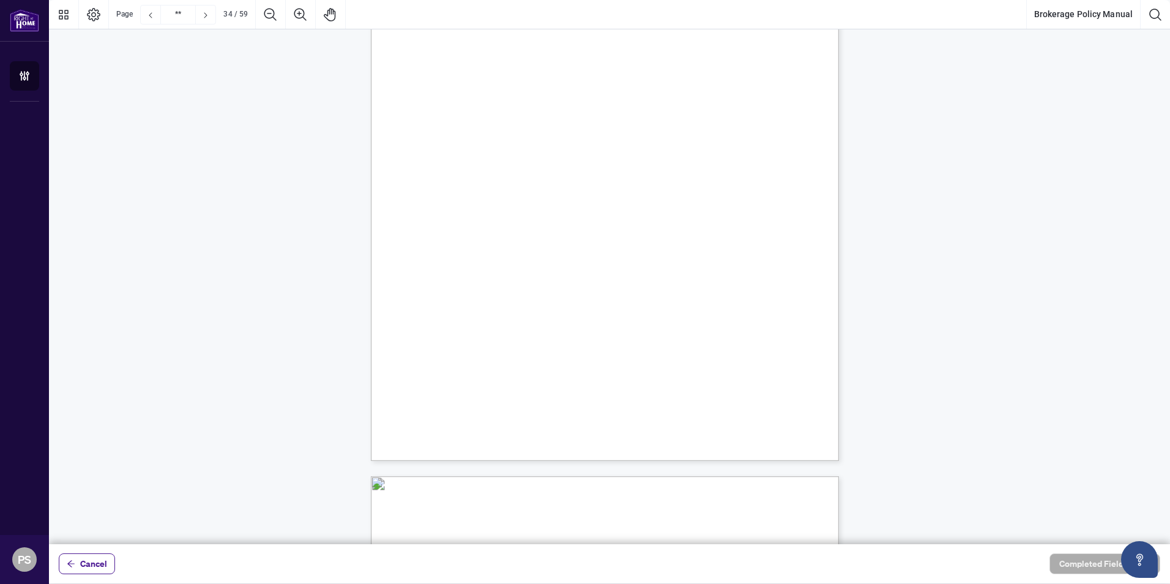
scroll to position [21055, 0]
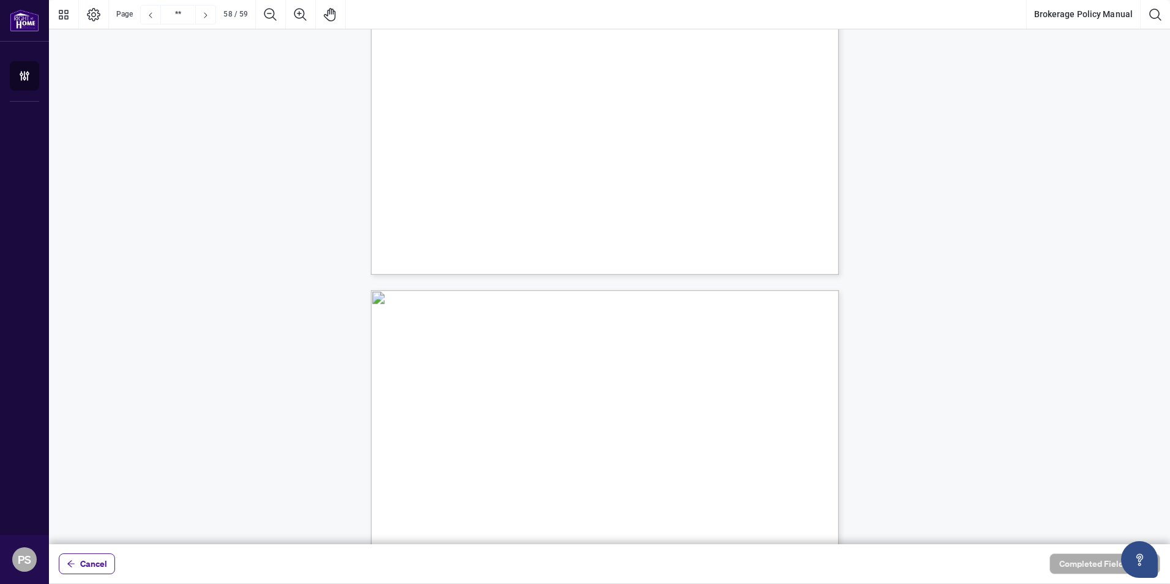
type input "**"
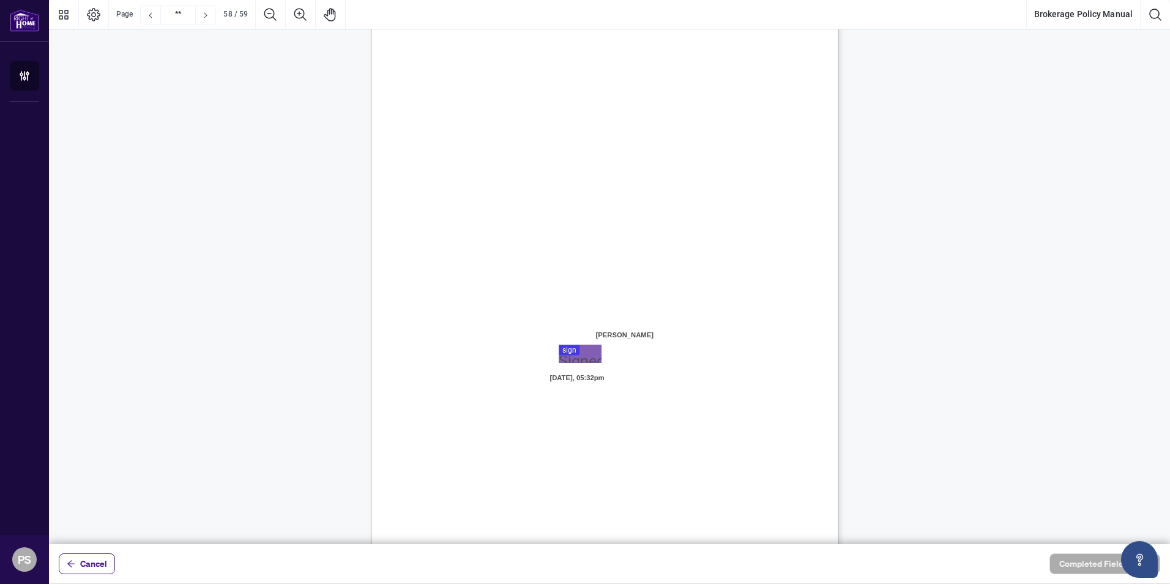
scroll to position [36149, 0]
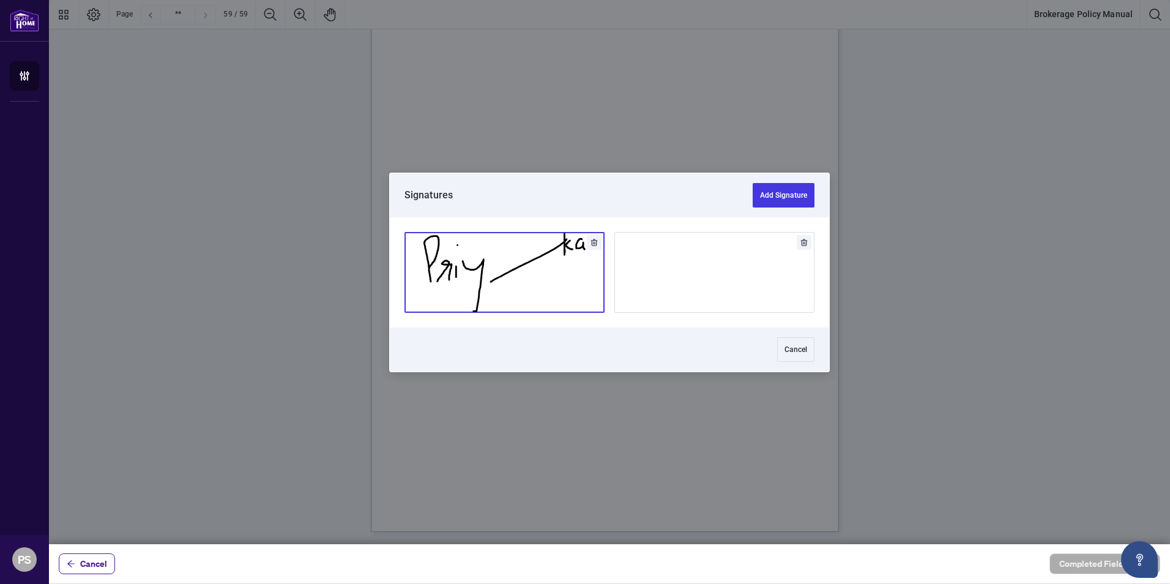
click at [572, 267] on div at bounding box center [609, 272] width 1121 height 544
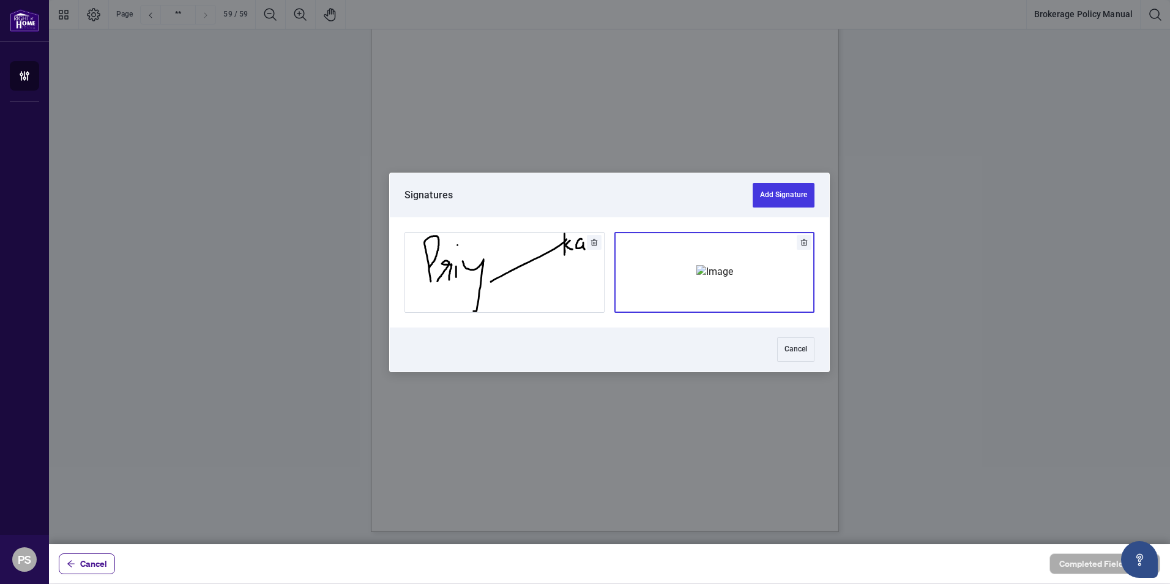
click at [728, 278] on img "Add Signature" at bounding box center [715, 271] width 37 height 13
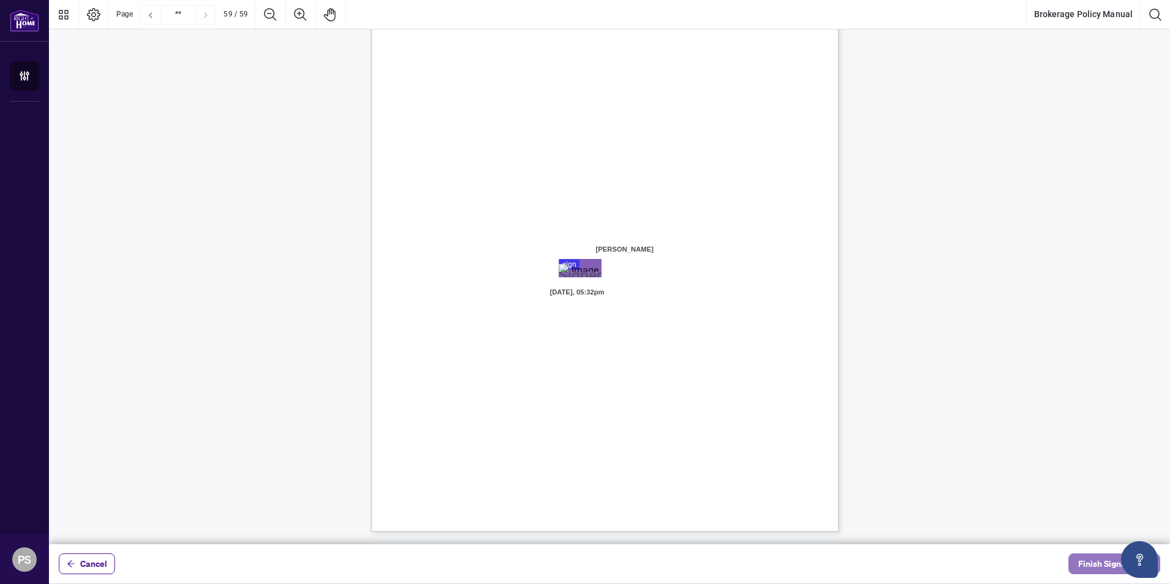
click at [1099, 564] on span "Finish Signing" at bounding box center [1105, 564] width 55 height 20
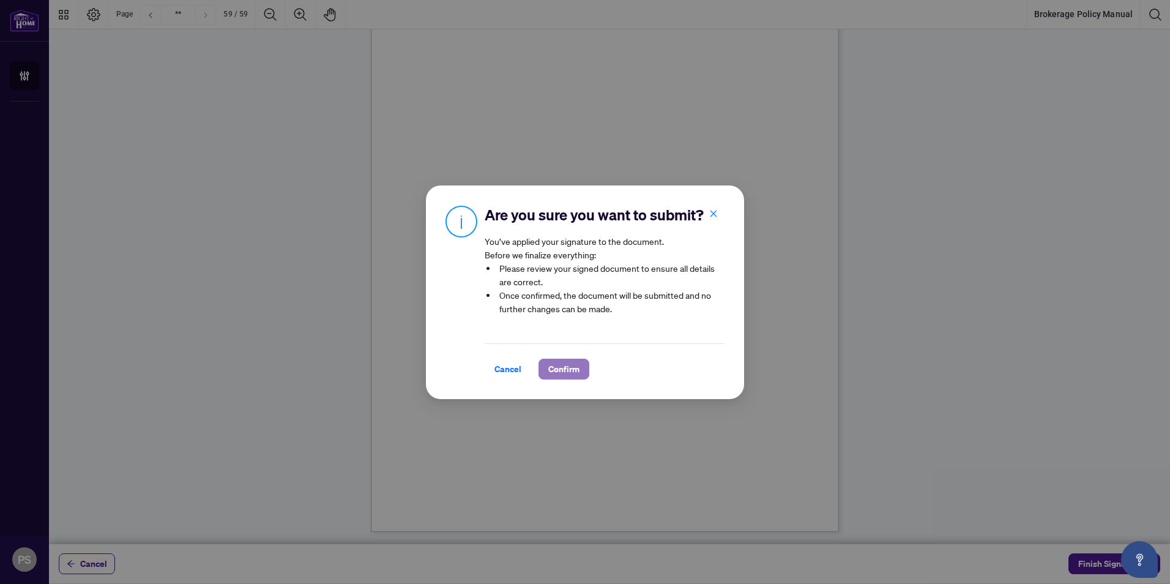
click at [567, 362] on span "Confirm" at bounding box center [563, 369] width 31 height 20
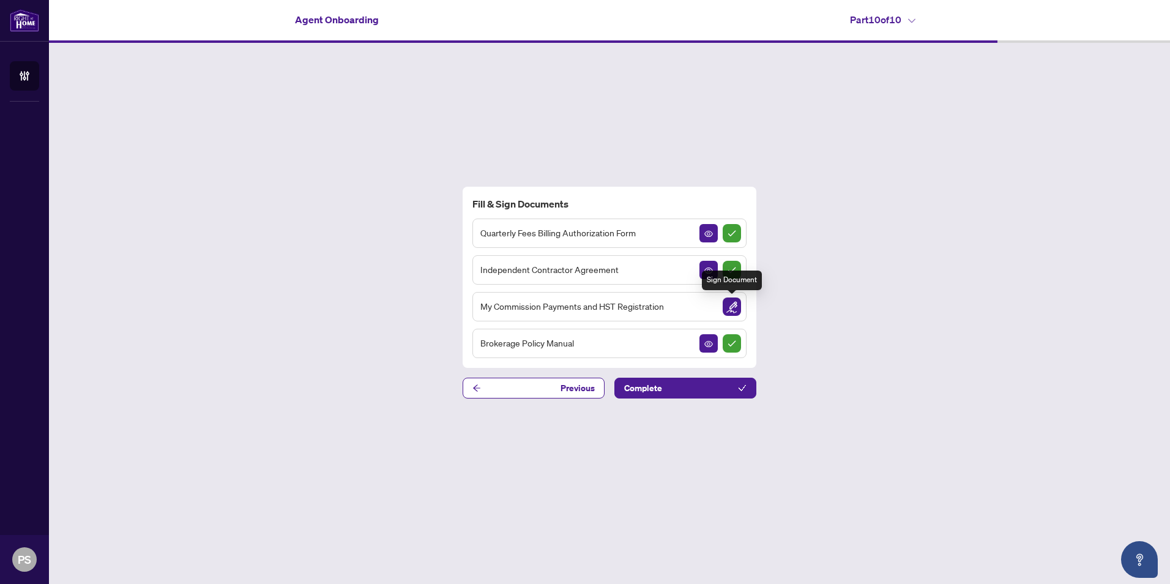
click at [734, 310] on img "Sign Document" at bounding box center [732, 306] width 18 height 18
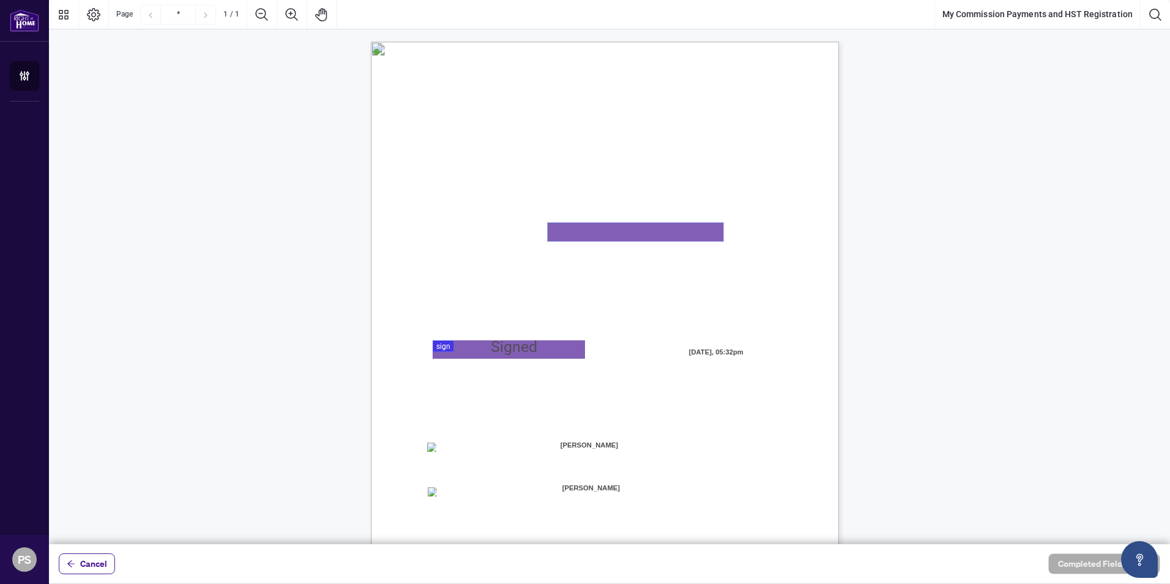
click at [596, 228] on textarea "01K2N82W0617PR3KA8X9DYAB9F" at bounding box center [636, 232] width 176 height 18
type textarea "**********"
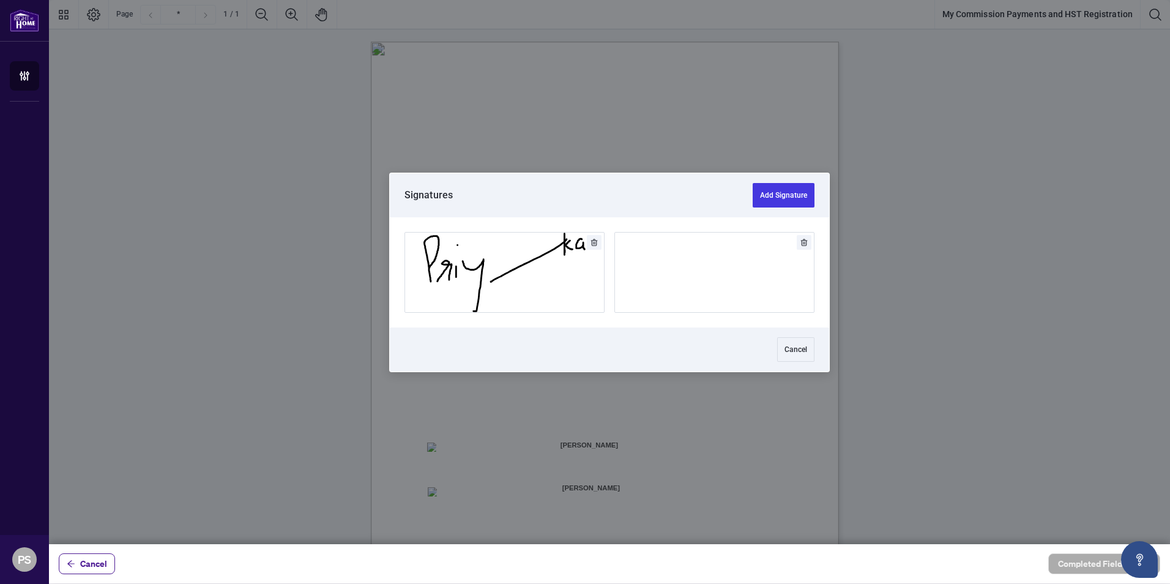
click at [555, 348] on div at bounding box center [609, 272] width 1121 height 544
click at [697, 272] on img "Add Signature" at bounding box center [715, 271] width 37 height 13
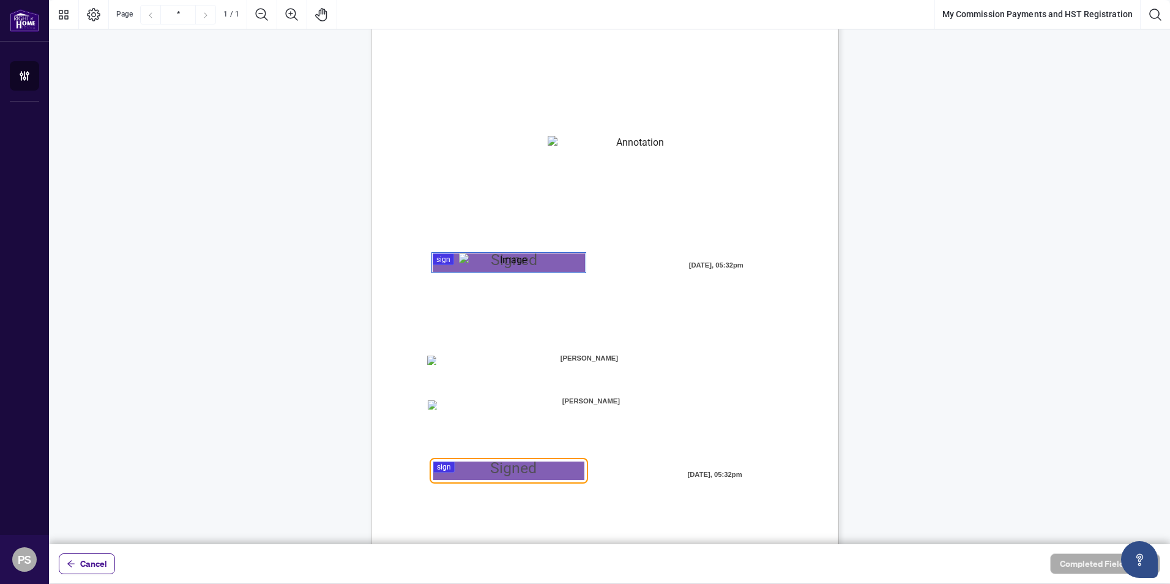
scroll to position [116, 0]
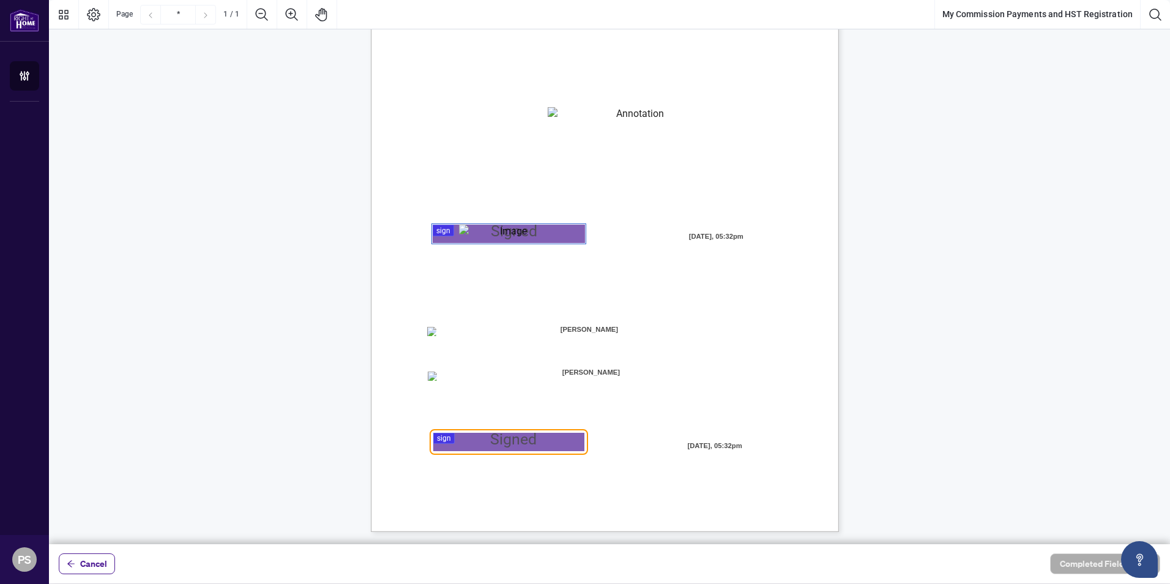
click at [473, 442] on div at bounding box center [609, 272] width 1121 height 544
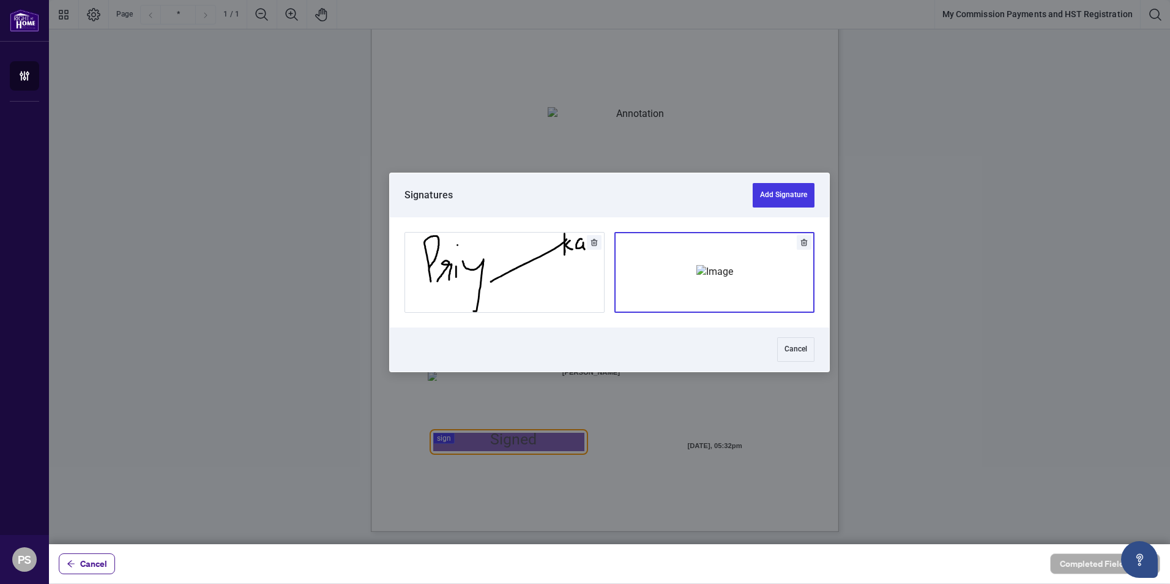
click at [697, 274] on img "Add Signature" at bounding box center [715, 271] width 37 height 13
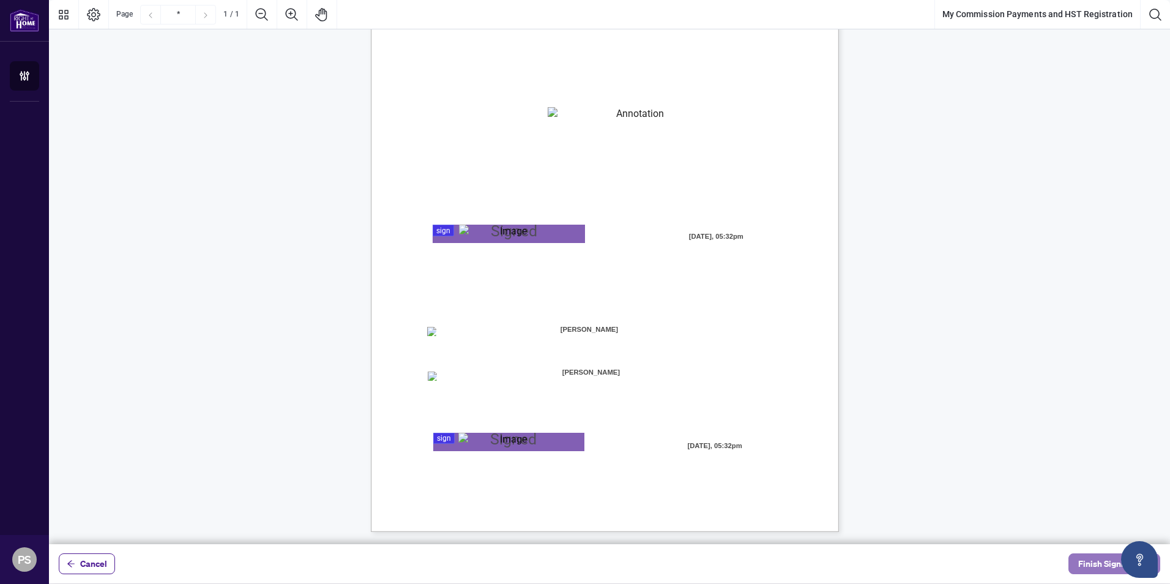
click at [1092, 561] on span "Finish Signing" at bounding box center [1105, 564] width 55 height 20
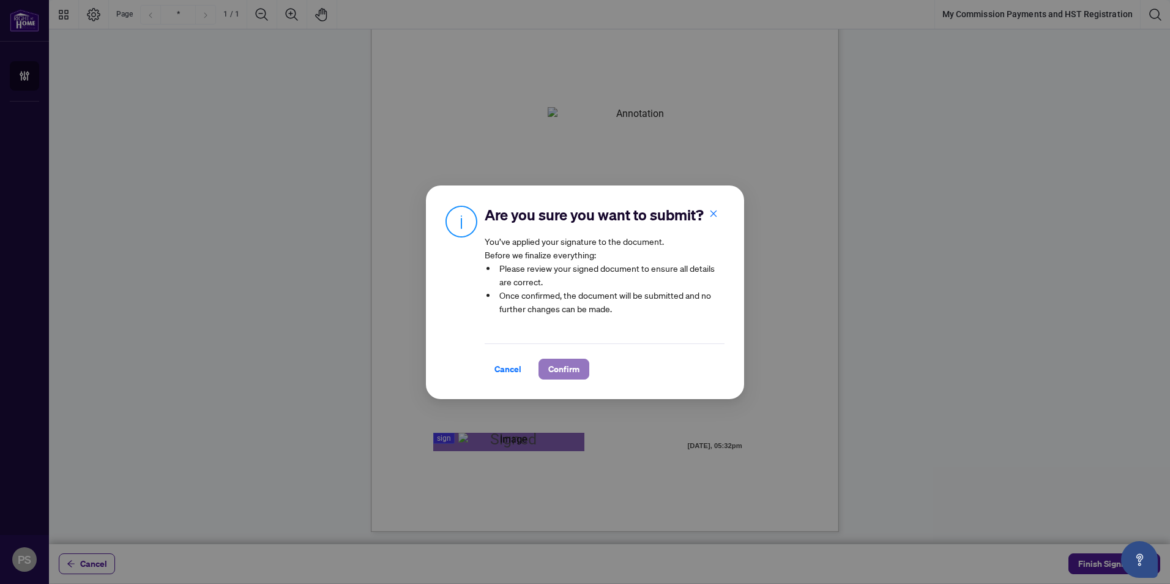
click at [550, 367] on span "Confirm" at bounding box center [563, 369] width 31 height 20
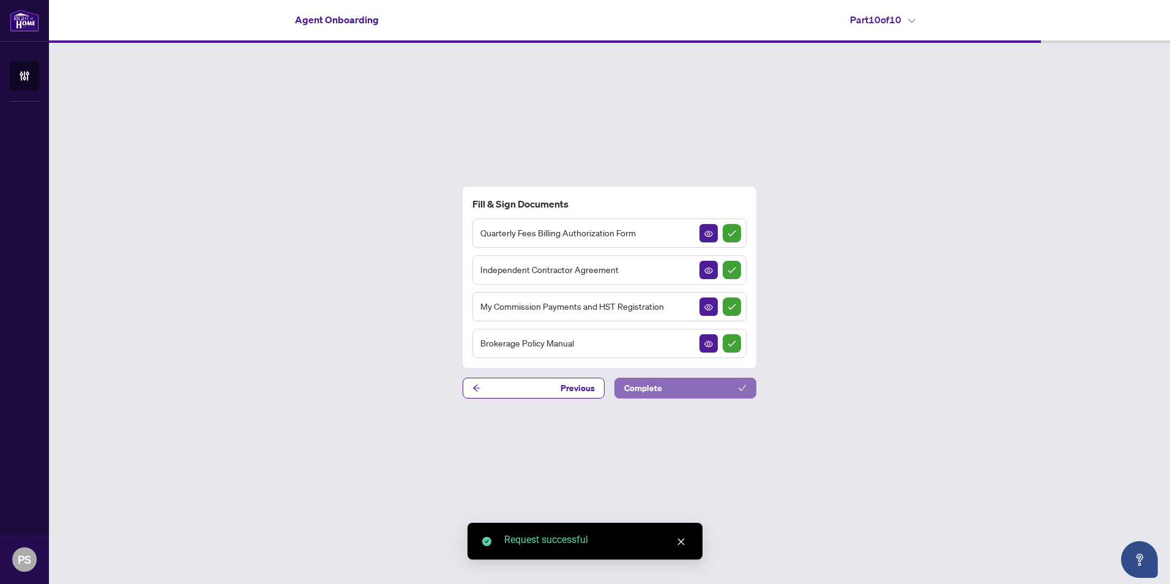
click at [692, 393] on button "Complete" at bounding box center [686, 388] width 142 height 21
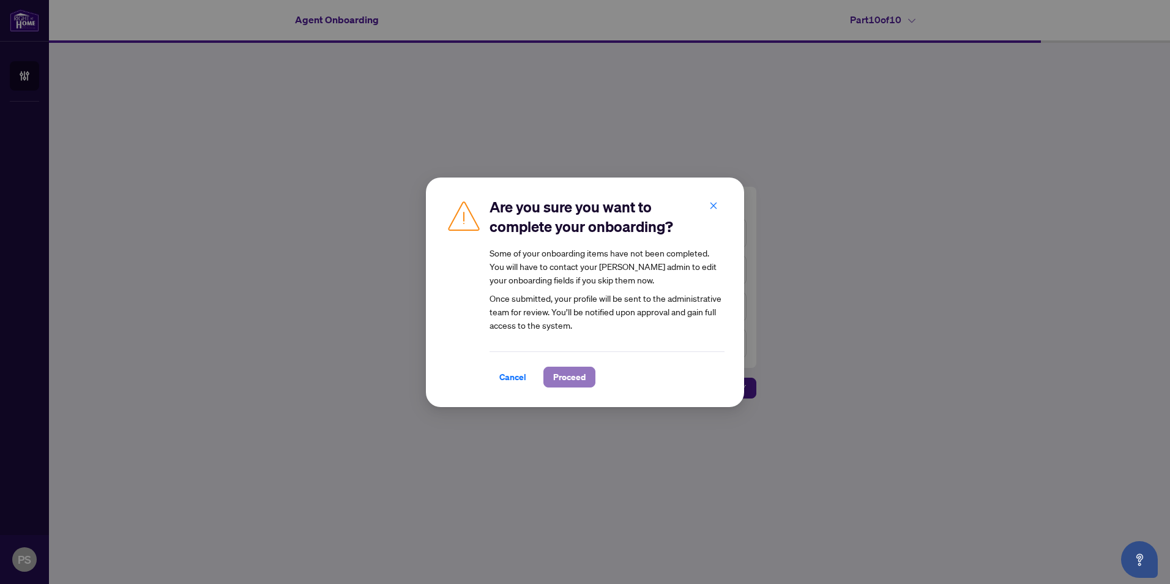
click at [563, 379] on span "Proceed" at bounding box center [569, 377] width 32 height 20
